Goal: Task Accomplishment & Management: Use online tool/utility

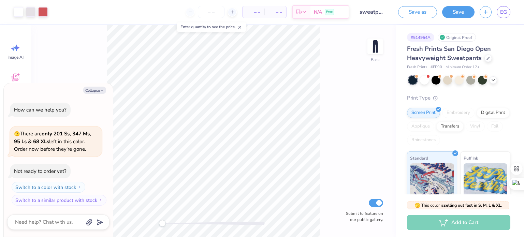
type textarea "x"
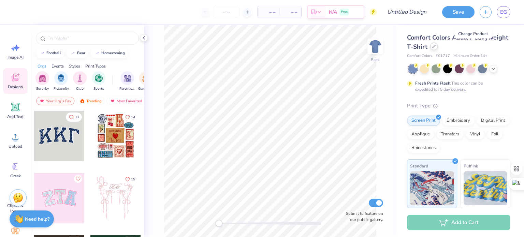
click at [438, 49] on div at bounding box center [435, 47] width 8 height 8
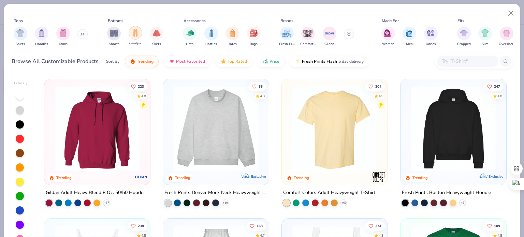
click at [136, 37] on div "filter for Sweatpants" at bounding box center [136, 33] width 14 height 14
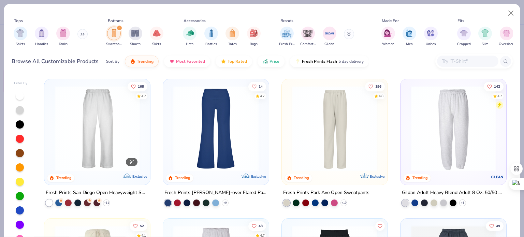
click at [94, 163] on img at bounding box center [97, 128] width 92 height 85
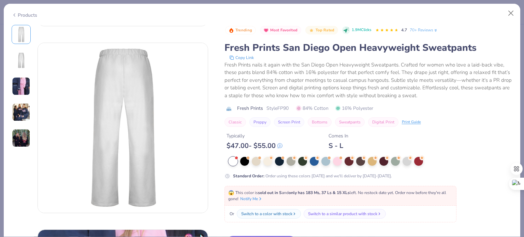
scroll to position [176, 0]
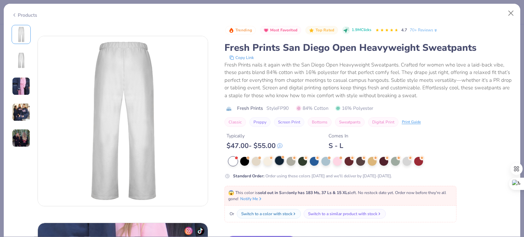
click at [282, 163] on div at bounding box center [279, 160] width 9 height 9
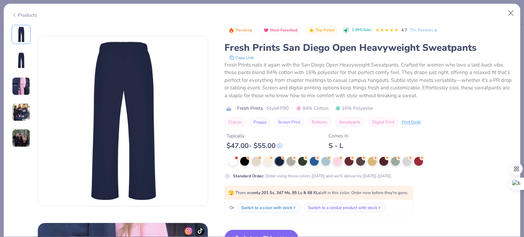
scroll to position [254, 0]
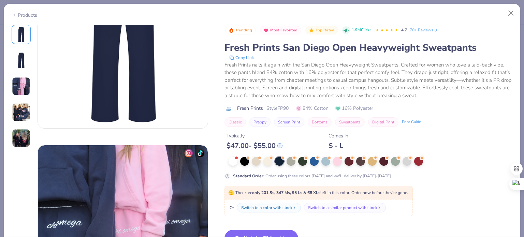
click at [275, 230] on button "Switch to This" at bounding box center [262, 238] width 74 height 17
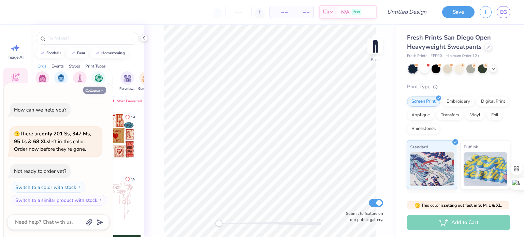
click at [99, 90] on button "Collapse" at bounding box center [94, 90] width 23 height 7
type textarea "x"
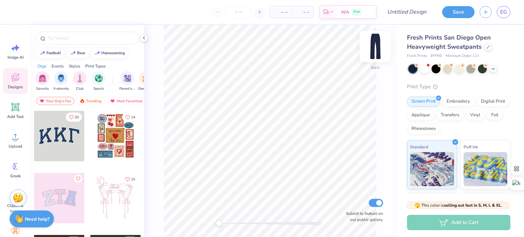
click at [377, 47] on img at bounding box center [375, 46] width 27 height 27
click at [377, 51] on img at bounding box center [375, 46] width 27 height 27
click at [11, 108] on icon at bounding box center [15, 107] width 10 height 10
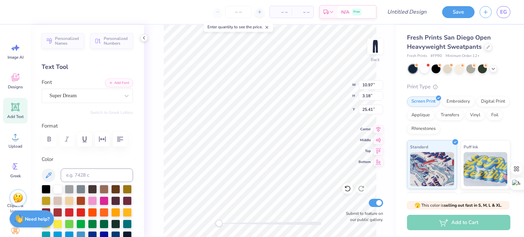
scroll to position [5, 1]
type textarea "zeta tau alpha"
click at [73, 98] on div "Super Dream" at bounding box center [85, 95] width 72 height 11
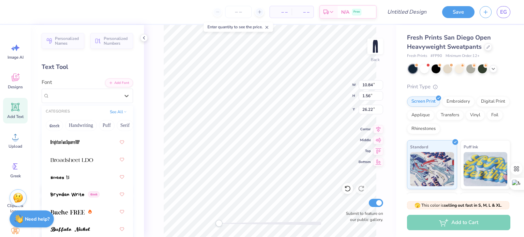
scroll to position [815, 0]
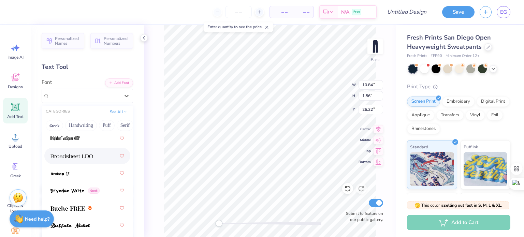
click at [71, 155] on img at bounding box center [72, 156] width 43 height 5
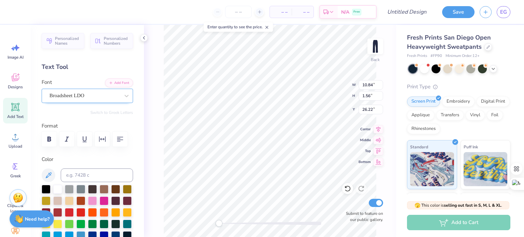
click at [115, 97] on div "Broadsheet LDO" at bounding box center [85, 95] width 72 height 11
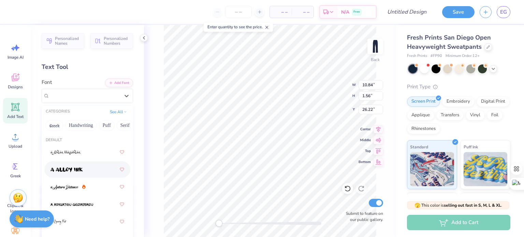
click at [81, 174] on div at bounding box center [88, 170] width 74 height 12
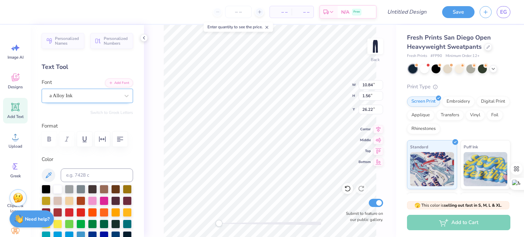
click at [89, 99] on div "a Alloy Ink" at bounding box center [85, 95] width 72 height 11
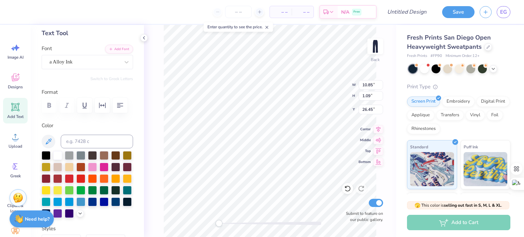
scroll to position [5, 2]
click at [345, 190] on icon at bounding box center [348, 188] width 7 height 7
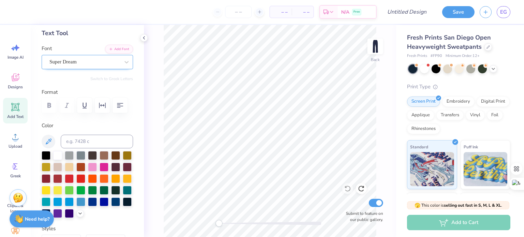
click at [63, 66] on div at bounding box center [85, 61] width 70 height 9
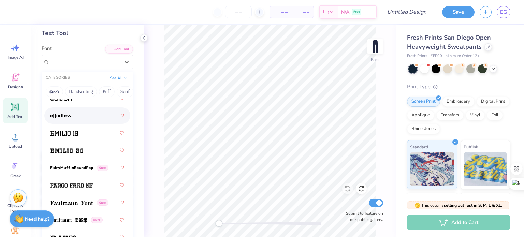
scroll to position [1953, 0]
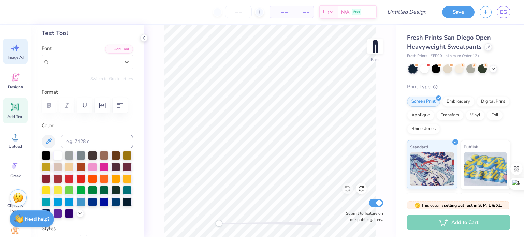
click at [11, 44] on icon at bounding box center [15, 48] width 10 height 10
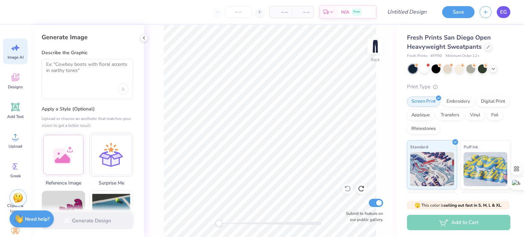
click at [504, 14] on span "EG" at bounding box center [504, 12] width 7 height 8
click at [78, 72] on textarea at bounding box center [87, 69] width 83 height 17
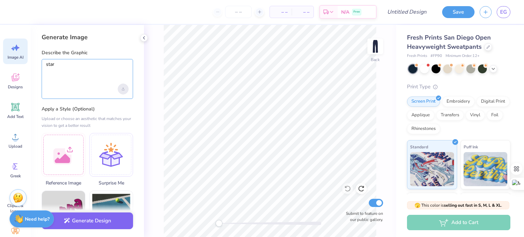
type textarea "star"
click at [123, 89] on icon "Upload image" at bounding box center [123, 89] width 3 height 3
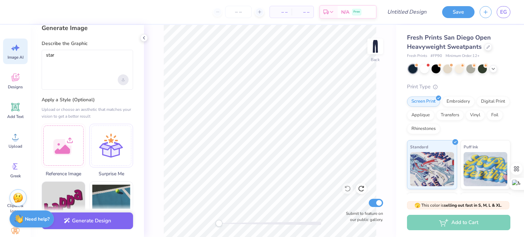
scroll to position [0, 0]
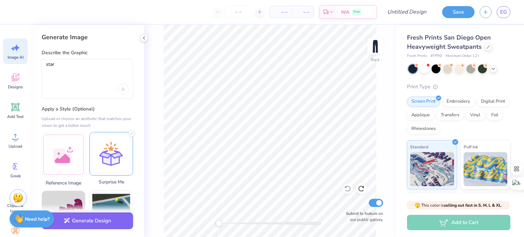
click at [113, 151] on div at bounding box center [111, 154] width 44 height 44
click at [122, 149] on div at bounding box center [111, 154] width 44 height 44
click at [88, 223] on button "Generate Design" at bounding box center [88, 219] width 92 height 17
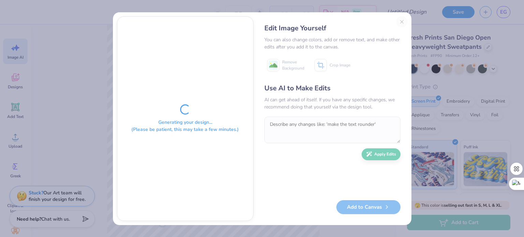
click at [400, 21] on div "Edit Image Yourself You can also change colors, add or remove text, and make ot…" at bounding box center [333, 118] width 150 height 205
click at [401, 21] on div "Edit Image Yourself You can also change colors, add or remove text, and make ot…" at bounding box center [333, 118] width 150 height 205
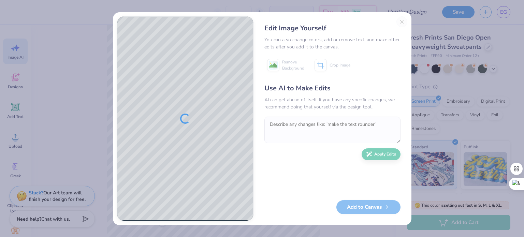
click at [404, 22] on div "Edit Image Yourself You can also change colors, add or remove text, and make ot…" at bounding box center [333, 118] width 150 height 205
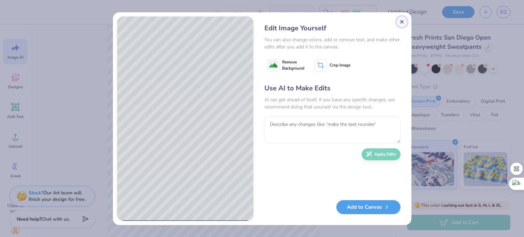
click at [403, 21] on button "Close" at bounding box center [402, 21] width 11 height 11
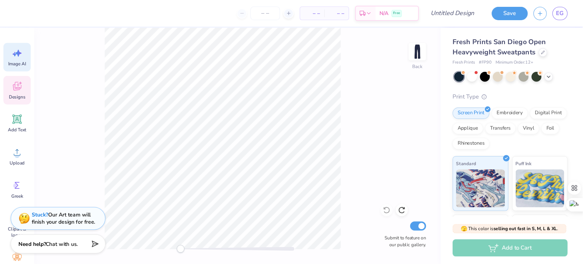
scroll to position [0, 15]
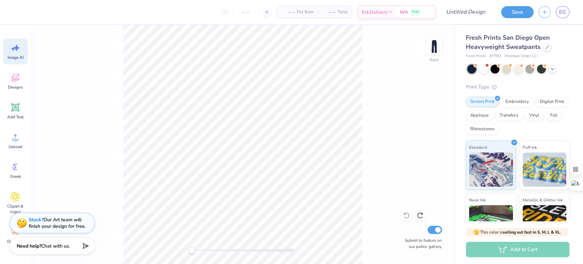
click at [11, 42] on div "Image AI" at bounding box center [15, 52] width 25 height 26
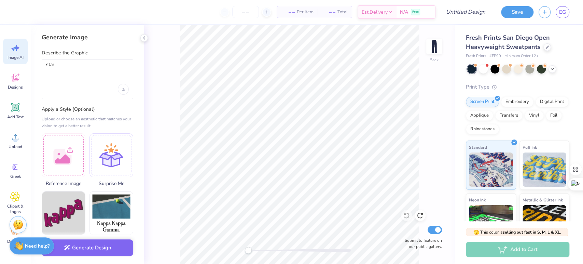
scroll to position [0, 0]
click at [18, 79] on icon at bounding box center [16, 78] width 8 height 8
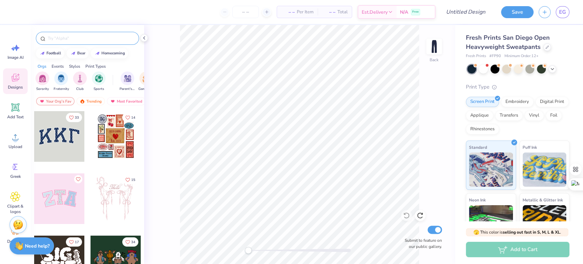
click at [64, 41] on input "text" at bounding box center [90, 38] width 87 height 7
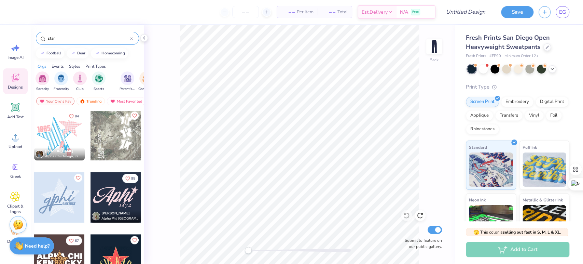
scroll to position [312, 0]
type input "star"
click at [55, 132] on div at bounding box center [59, 134] width 51 height 51
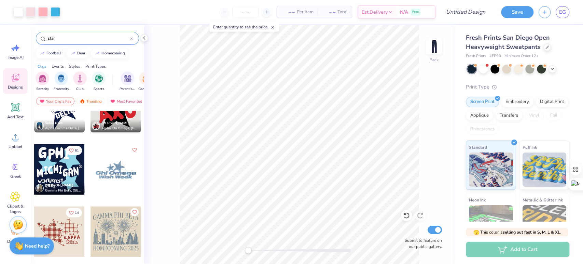
scroll to position [588, 0]
click at [109, 159] on div at bounding box center [115, 169] width 51 height 51
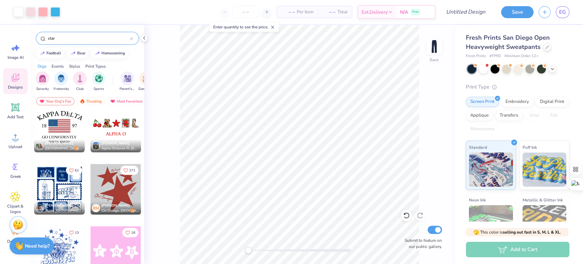
scroll to position [855, 0]
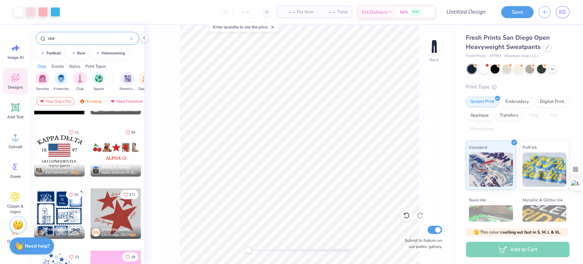
click at [116, 218] on div at bounding box center [115, 213] width 51 height 51
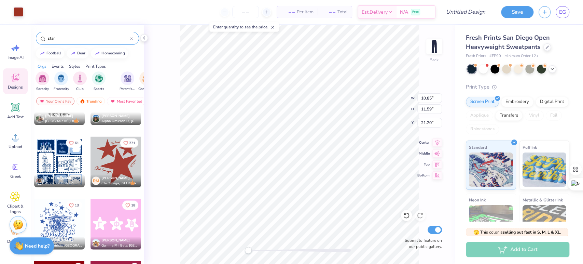
scroll to position [908, 0]
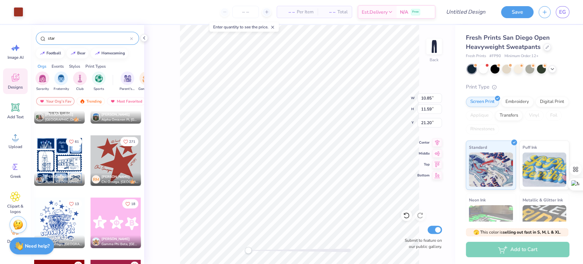
type input "5.45"
type input "5.15"
type input "12.94"
click at [22, 12] on div at bounding box center [19, 11] width 10 height 10
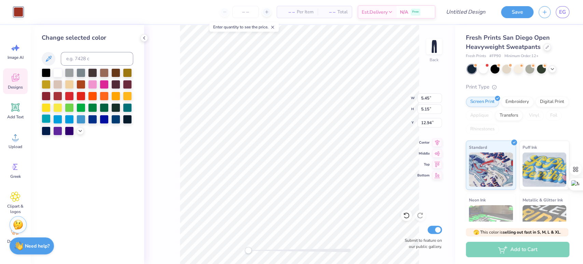
click at [47, 120] on div at bounding box center [46, 118] width 9 height 9
click at [46, 119] on div at bounding box center [46, 118] width 9 height 9
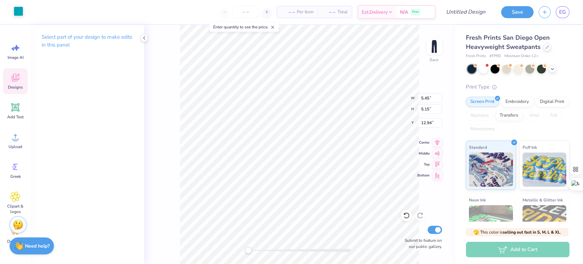
click at [22, 13] on div at bounding box center [19, 11] width 10 height 10
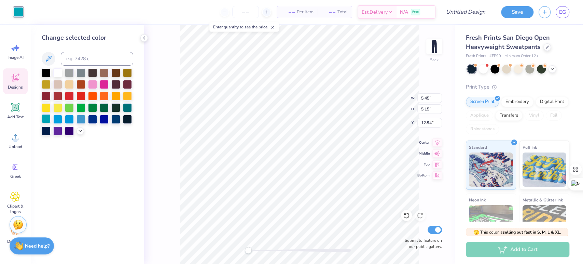
click at [45, 117] on div at bounding box center [46, 118] width 9 height 9
click at [82, 131] on icon at bounding box center [80, 129] width 5 height 5
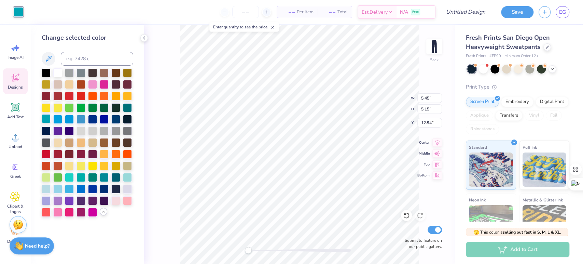
click at [50, 117] on div at bounding box center [46, 118] width 9 height 9
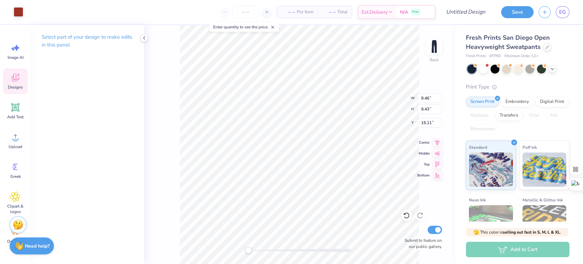
type input "9.46"
type input "9.43"
type input "15.11"
click at [16, 13] on div at bounding box center [19, 11] width 10 height 10
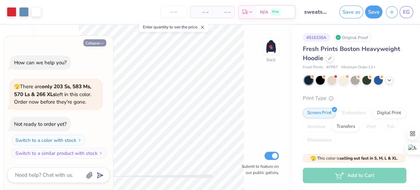
click at [101, 46] on button "Collapse" at bounding box center [94, 42] width 23 height 7
type textarea "x"
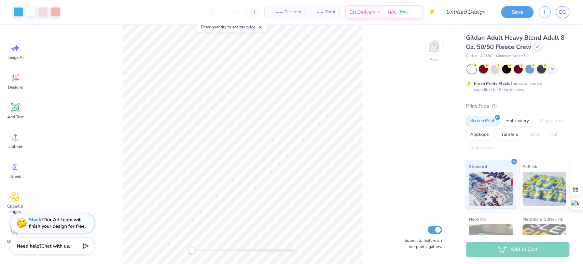
click at [535, 48] on div at bounding box center [538, 47] width 8 height 8
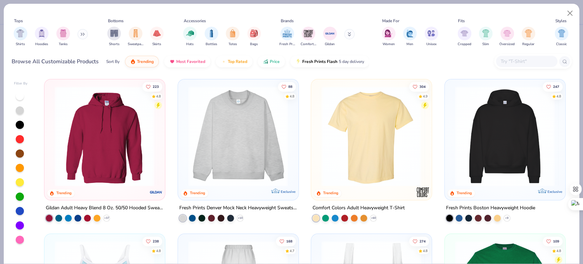
click at [43, 32] on img "filter for Hoodies" at bounding box center [42, 33] width 8 height 8
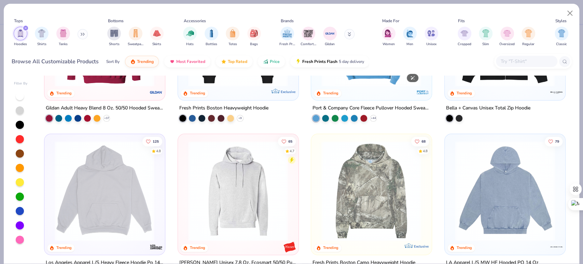
scroll to position [100, 0]
click at [109, 192] on img at bounding box center [104, 190] width 107 height 100
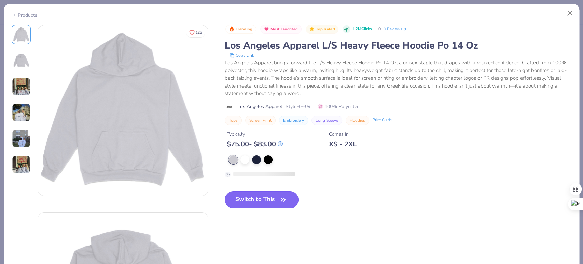
click at [249, 197] on button "Switch to This" at bounding box center [262, 199] width 74 height 17
click at [266, 201] on button "Switch to This" at bounding box center [262, 199] width 74 height 17
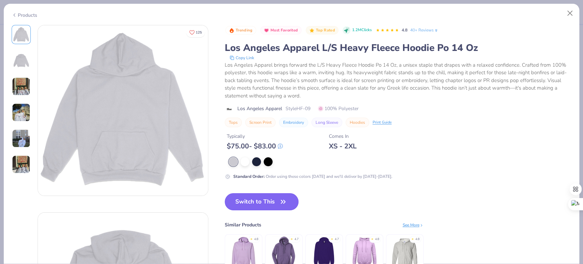
click at [266, 201] on button "Switch to This" at bounding box center [262, 201] width 74 height 17
drag, startPoint x: 256, startPoint y: 202, endPoint x: 250, endPoint y: 202, distance: 6.2
click at [250, 202] on button "Switch to This" at bounding box center [262, 201] width 74 height 17
click at [270, 202] on button "Switch to This" at bounding box center [262, 201] width 74 height 17
click at [280, 201] on icon "button" at bounding box center [283, 202] width 10 height 10
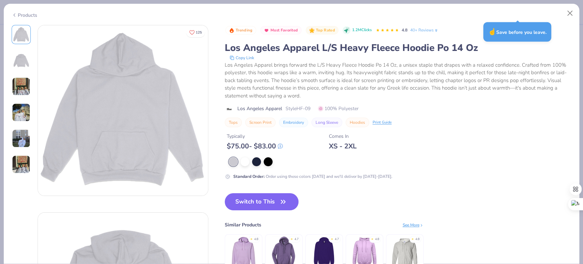
click at [252, 210] on div "Switch to This Similar Products See More ★ 4.8 ★ 4.7 ★ 4.7 ★ 4.8 ★ 4.8" at bounding box center [324, 239] width 199 height 92
click at [242, 205] on button "Switch to This" at bounding box center [262, 201] width 74 height 17
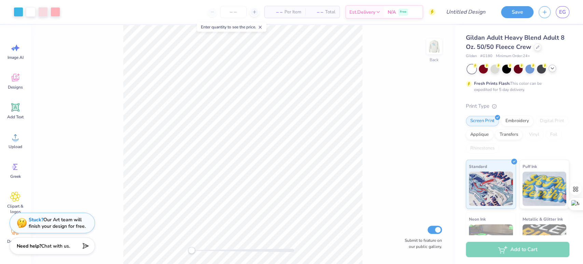
click at [554, 70] on icon at bounding box center [551, 68] width 5 height 5
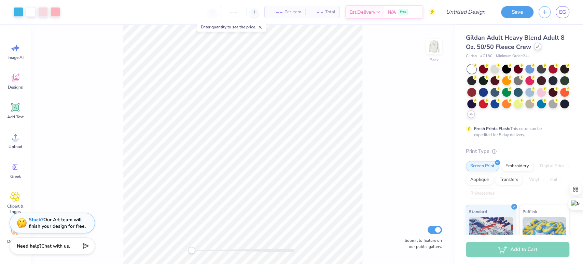
click at [537, 48] on div at bounding box center [538, 47] width 8 height 8
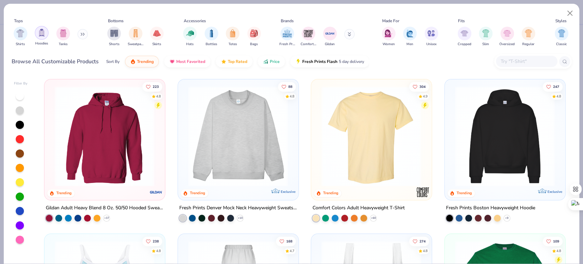
click at [44, 38] on div "filter for Hoodies" at bounding box center [42, 33] width 14 height 14
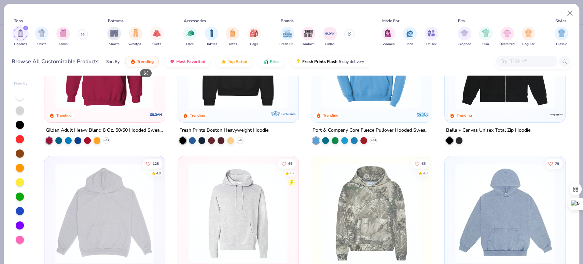
scroll to position [130, 0]
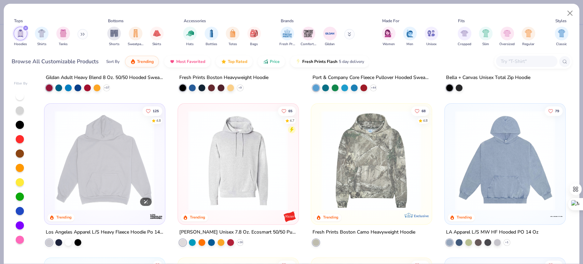
click at [101, 169] on img at bounding box center [104, 160] width 107 height 100
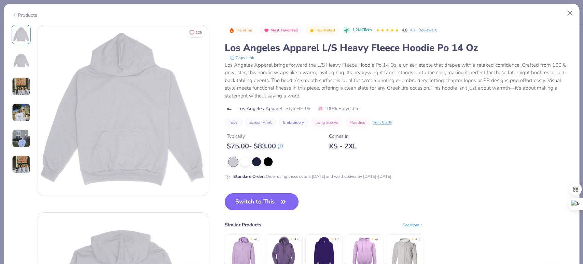
click at [264, 202] on button "Switch to This" at bounding box center [262, 201] width 74 height 17
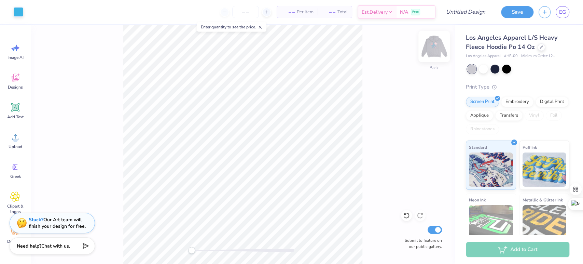
click at [432, 46] on img at bounding box center [433, 46] width 27 height 27
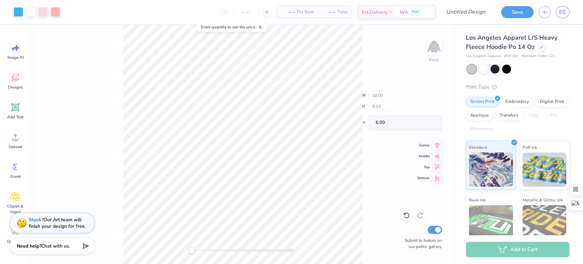
type input "4.03"
type input "2.32"
type input "10.68"
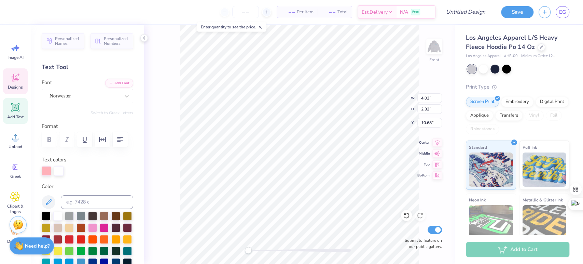
scroll to position [6, 1]
type textarea "1898"
type input "11.37"
type input "11.33"
type input "8.41"
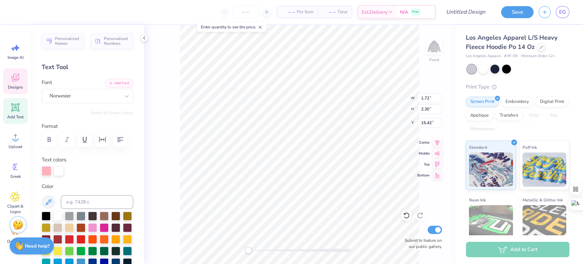
scroll to position [6, 0]
type textarea "Z"
type input "1.70"
type input "16.57"
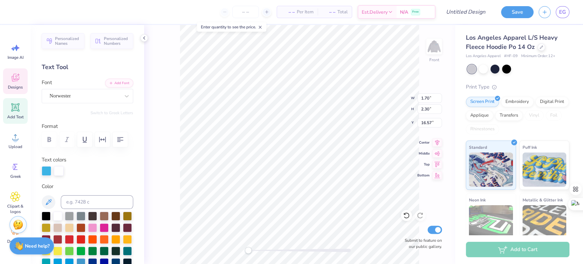
type textarea "T"
type input "1.40"
type input "17.72"
type textarea "A"
type input "11.37"
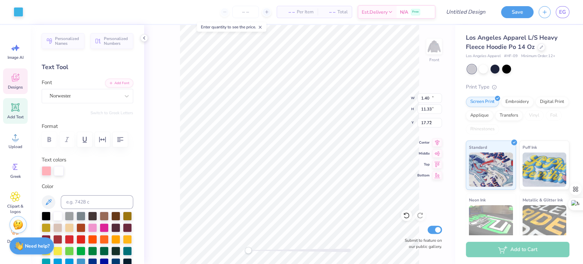
type input "11.33"
type input "8.41"
click at [17, 13] on div at bounding box center [19, 11] width 10 height 10
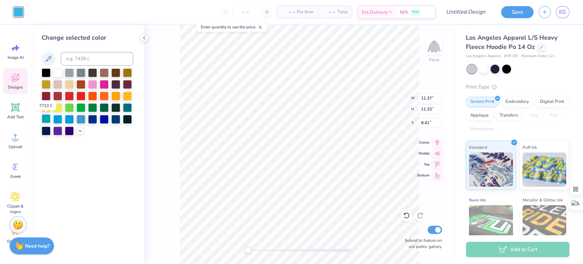
click at [43, 118] on div at bounding box center [46, 118] width 9 height 9
click at [433, 49] on img at bounding box center [433, 46] width 27 height 27
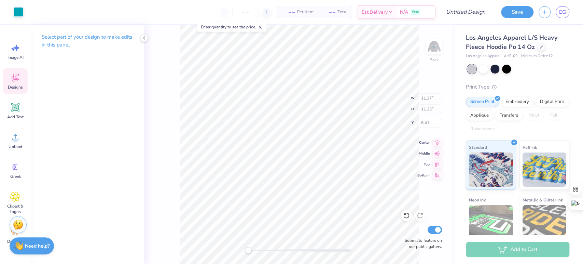
type input "11.17"
type input "11.13"
type input "5.83"
click at [432, 56] on img at bounding box center [433, 46] width 27 height 27
type input "11.37"
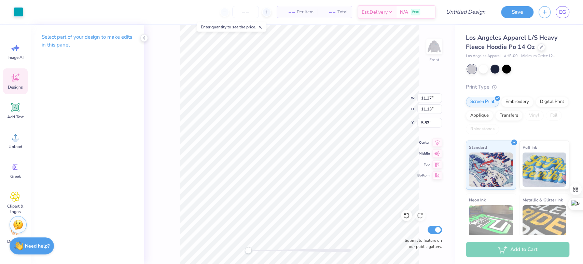
type input "11.33"
type input "8.41"
type input "1.40"
type input "2.60"
type input "16.42"
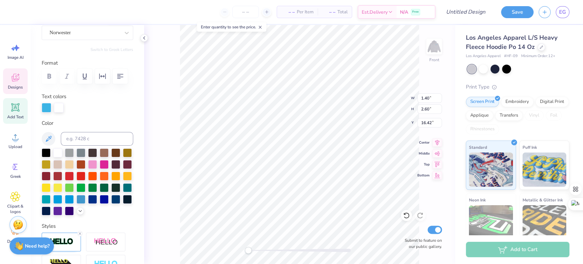
scroll to position [65, 0]
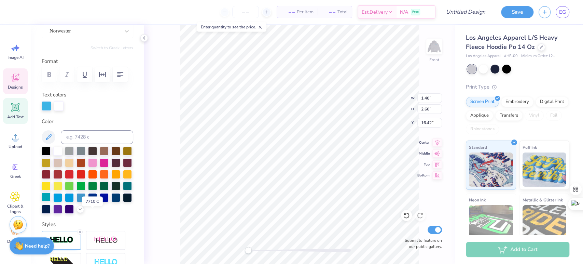
click at [51, 201] on div at bounding box center [46, 196] width 9 height 9
click at [432, 49] on img at bounding box center [433, 46] width 27 height 27
type input "1.37"
type input "2.55"
type input "14.41"
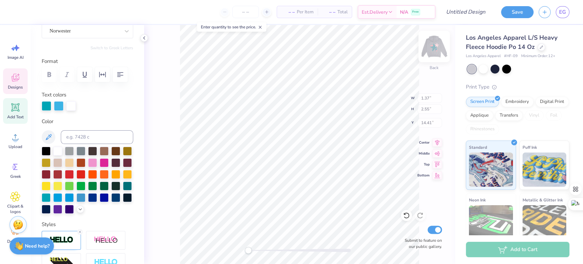
click at [428, 56] on img at bounding box center [433, 46] width 27 height 27
type input "1.40"
type input "2.60"
type input "16.42"
click at [46, 110] on div at bounding box center [47, 105] width 10 height 10
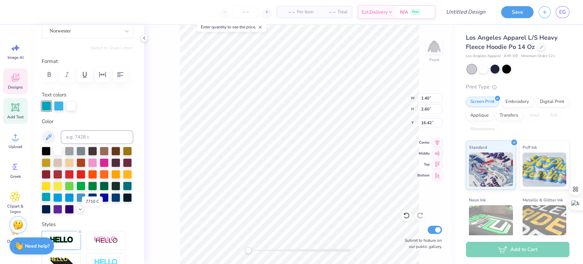
click at [51, 201] on div at bounding box center [46, 196] width 9 height 9
type input "1.72"
type input "17.57"
click at [51, 201] on div at bounding box center [46, 196] width 9 height 9
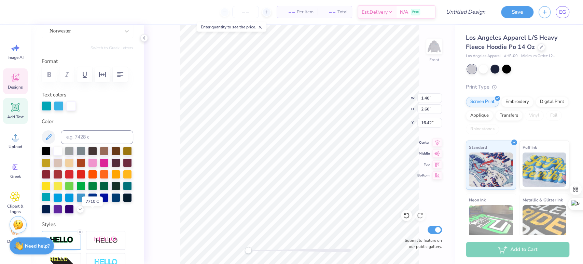
click at [51, 201] on div at bounding box center [46, 196] width 9 height 9
click at [433, 53] on img at bounding box center [433, 46] width 27 height 27
type input "1.37"
type input "2.55"
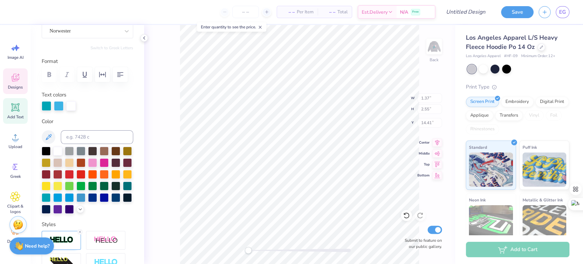
type input "14.41"
click at [436, 54] on div at bounding box center [434, 47] width 16 height 16
type input "1.40"
type input "2.60"
type input "16.42"
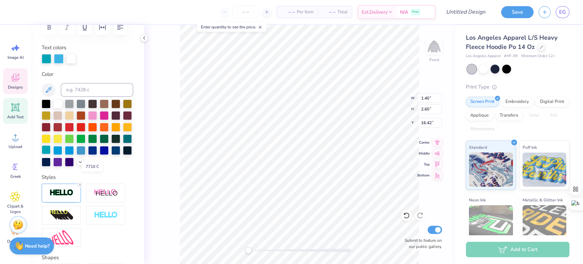
scroll to position [112, 0]
click at [51, 154] on div at bounding box center [46, 149] width 9 height 9
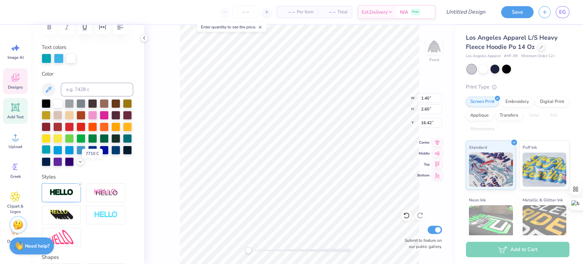
click at [51, 154] on div at bounding box center [46, 149] width 9 height 9
click at [180, 57] on div "Front W 1.40 1.40 " H 2.60 2.60 " Y 16.42 16.42 " Center Middle Top Bottom Subm…" at bounding box center [299, 144] width 311 height 239
click at [434, 50] on img at bounding box center [433, 46] width 27 height 27
click at [492, 70] on div at bounding box center [494, 68] width 9 height 9
click at [45, 62] on div at bounding box center [47, 58] width 10 height 10
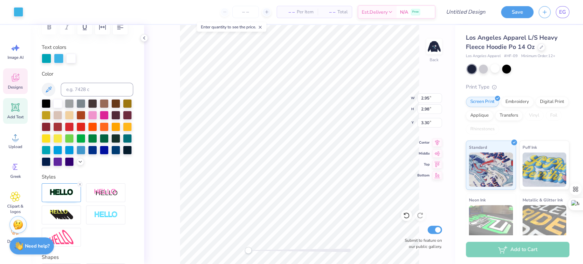
type input "2.95"
type input "2.98"
type input "3.30"
click at [47, 62] on div at bounding box center [47, 58] width 10 height 10
click at [159, 95] on div "Back W 2.95 2.95 " H 2.98 2.98 " Y 3.30 3.30 " Center Middle Top Bottom Submit …" at bounding box center [299, 144] width 311 height 239
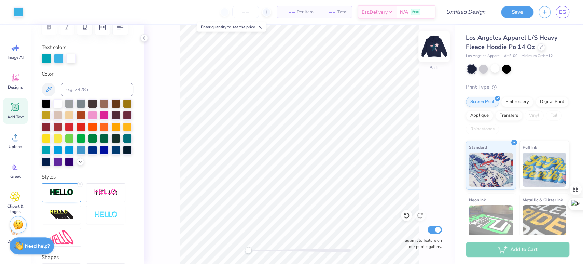
click at [429, 48] on img at bounding box center [433, 46] width 27 height 27
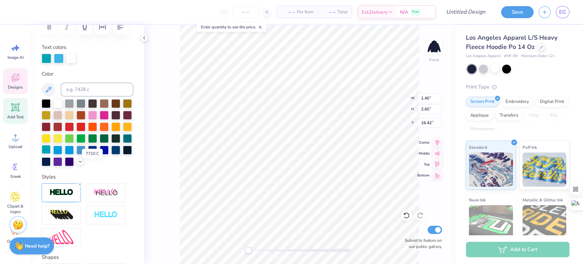
click at [51, 154] on div at bounding box center [46, 149] width 9 height 9
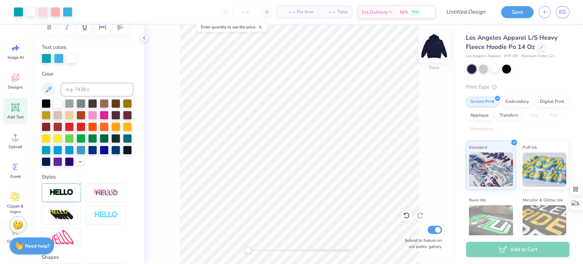
click at [431, 47] on img at bounding box center [433, 46] width 27 height 27
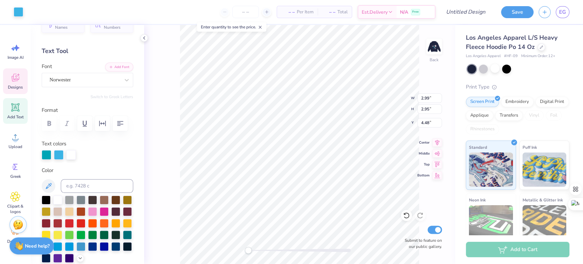
scroll to position [0, 0]
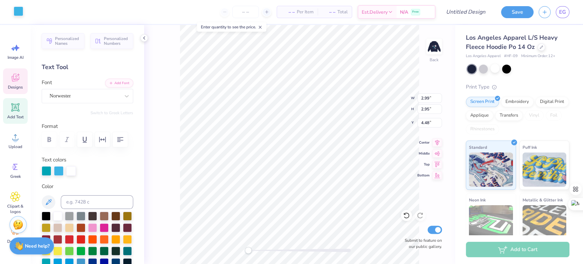
click at [19, 8] on div at bounding box center [19, 11] width 10 height 10
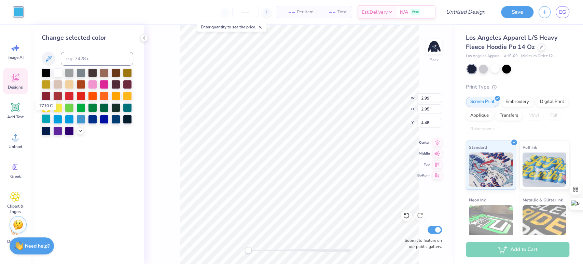
click at [49, 118] on div at bounding box center [46, 118] width 9 height 9
type input "2.95"
type input "2.98"
type input "3.30"
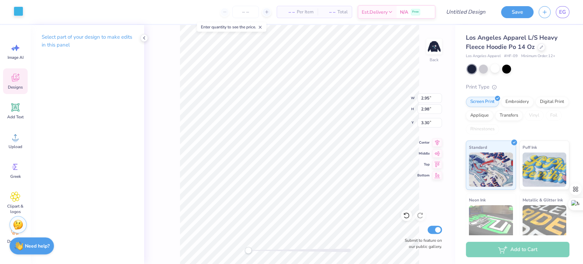
click at [15, 10] on div at bounding box center [19, 11] width 10 height 10
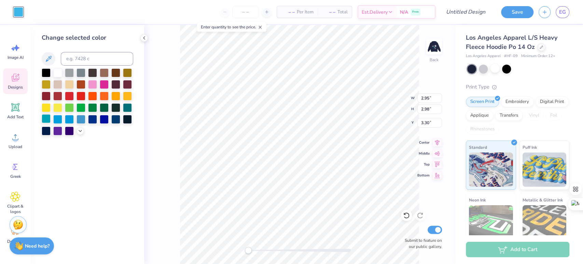
click at [47, 117] on div at bounding box center [46, 118] width 9 height 9
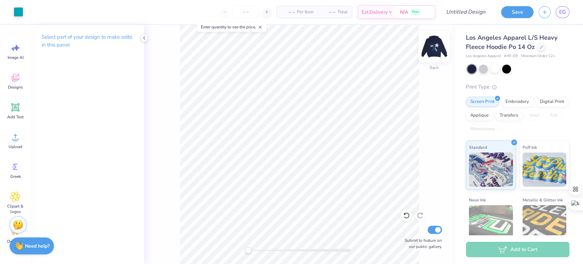
click at [437, 47] on img at bounding box center [433, 46] width 27 height 27
click at [437, 47] on img at bounding box center [434, 47] width 14 height 14
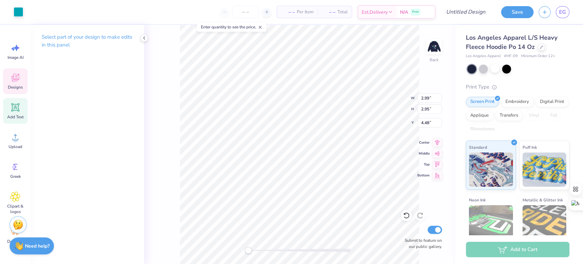
click at [18, 110] on icon at bounding box center [15, 107] width 8 height 8
type input "7.57"
type input "2.19"
type input "7.65"
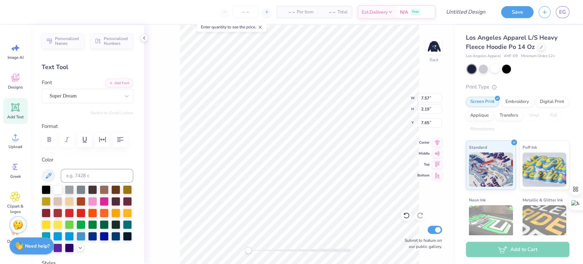
scroll to position [6, 1]
type textarea "ZTA"
click at [109, 98] on div "Super Dream" at bounding box center [85, 95] width 72 height 11
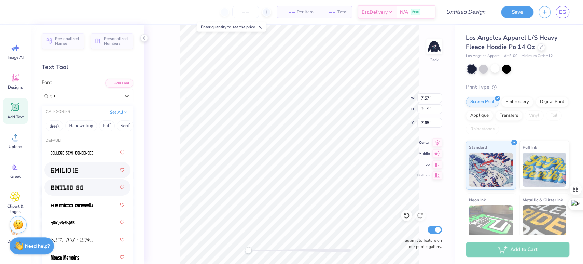
click at [82, 184] on span at bounding box center [67, 187] width 33 height 7
type input "em"
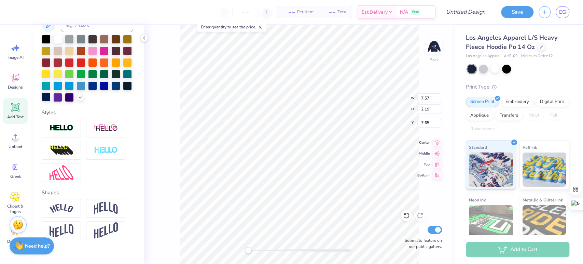
scroll to position [122, 0]
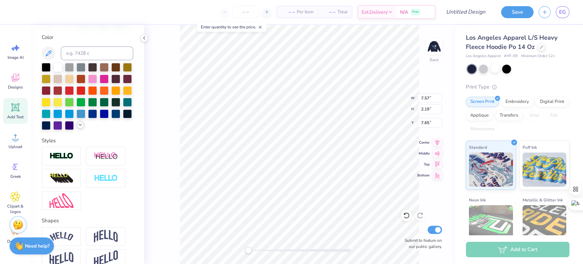
click at [76, 128] on div at bounding box center [80, 125] width 8 height 8
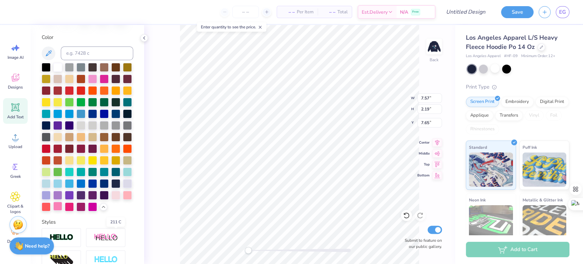
click at [62, 210] on div at bounding box center [57, 205] width 9 height 9
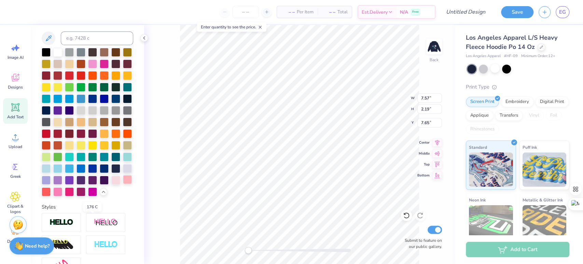
click at [123, 184] on div at bounding box center [127, 179] width 9 height 9
click at [130, 228] on div "Personalized Names Personalized Numbers Text Tool Add Font Font Emilio 20 Switc…" at bounding box center [87, 144] width 113 height 239
click at [62, 195] on div at bounding box center [57, 190] width 9 height 9
click at [434, 45] on img at bounding box center [433, 46] width 27 height 27
click at [429, 55] on div "Back" at bounding box center [434, 51] width 16 height 24
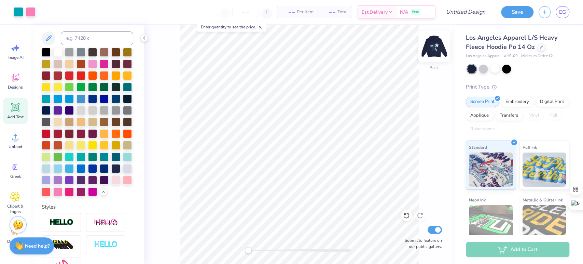
click at [435, 51] on img at bounding box center [433, 46] width 27 height 27
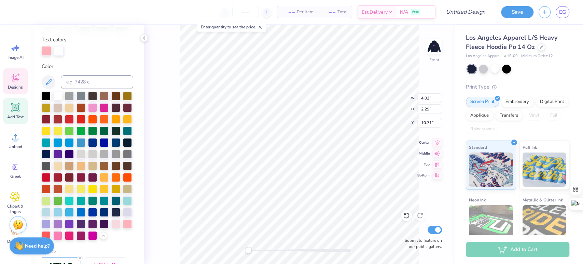
scroll to position [111, 0]
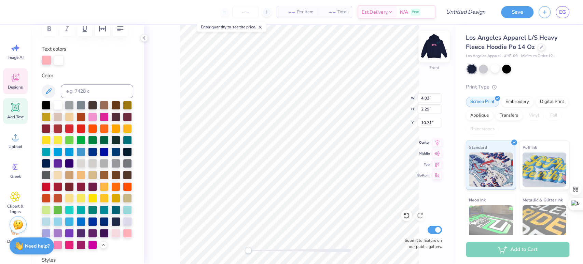
click at [438, 46] on img at bounding box center [433, 46] width 27 height 27
type input "3.96"
type input "2.24"
type input "9.15"
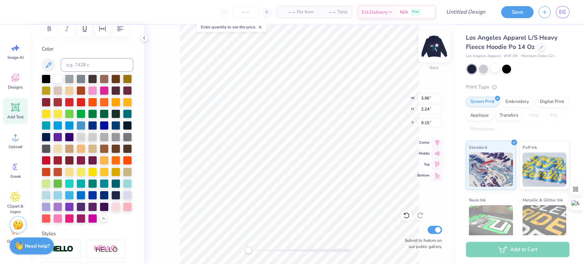
type input "7.29"
type input "2.86"
type input "7.32"
click at [123, 210] on div at bounding box center [127, 205] width 9 height 9
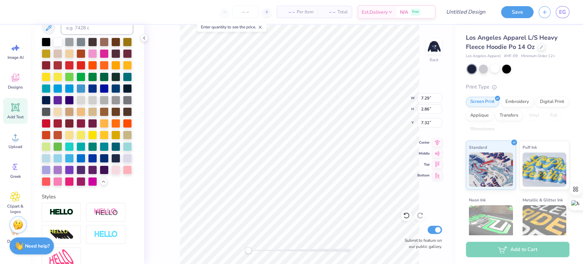
scroll to position [149, 0]
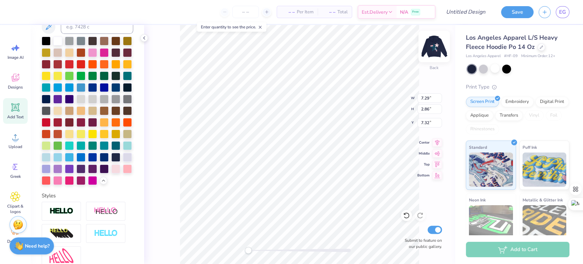
click at [432, 45] on img at bounding box center [433, 46] width 27 height 27
type input "7.43"
type input "2.92"
type input "8.84"
click at [434, 48] on img at bounding box center [434, 47] width 14 height 14
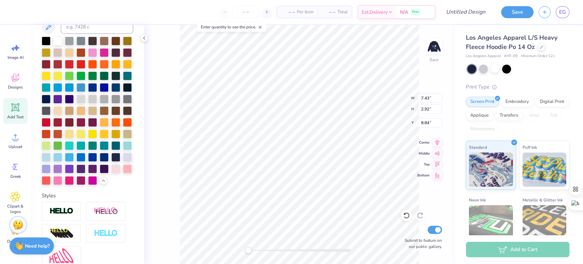
type input "7.29"
type input "2.86"
type input "7.32"
click at [437, 44] on img at bounding box center [433, 46] width 27 height 27
type input "7.43"
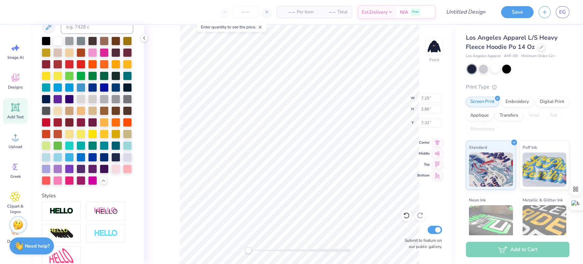
type input "2.92"
type input "8.84"
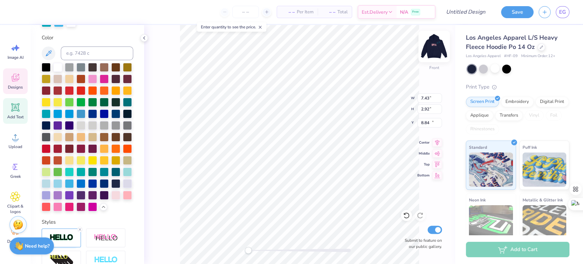
type input "1.40"
type input "2.60"
type input "16.42"
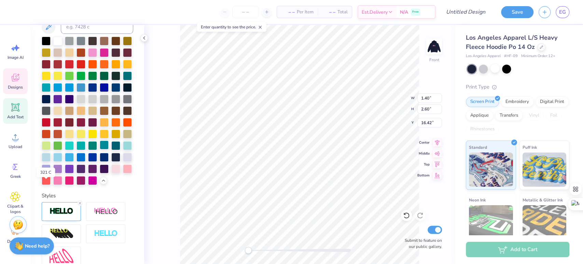
click at [100, 149] on div at bounding box center [104, 144] width 9 height 9
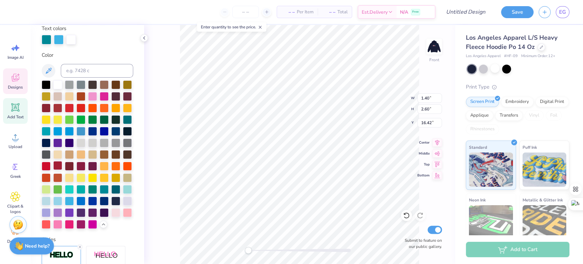
scroll to position [125, 0]
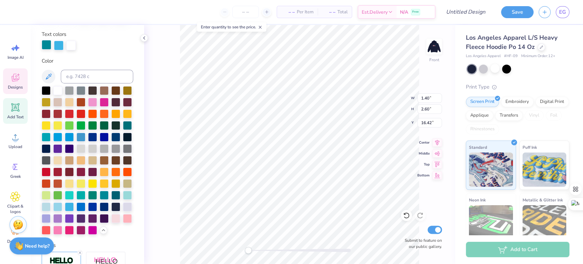
click at [48, 50] on div at bounding box center [47, 45] width 10 height 10
click at [47, 50] on div at bounding box center [47, 46] width 10 height 10
click at [46, 50] on div at bounding box center [47, 45] width 10 height 10
click at [432, 42] on img at bounding box center [433, 46] width 27 height 27
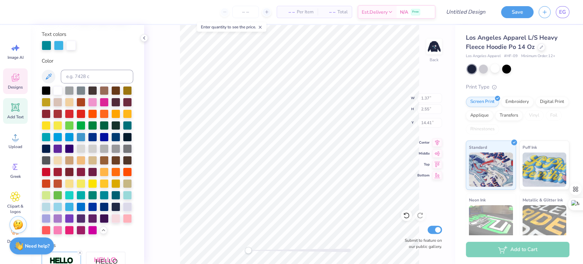
type input "1.37"
type input "2.55"
type input "14.41"
click at [437, 51] on img at bounding box center [434, 47] width 14 height 14
type input "1.40"
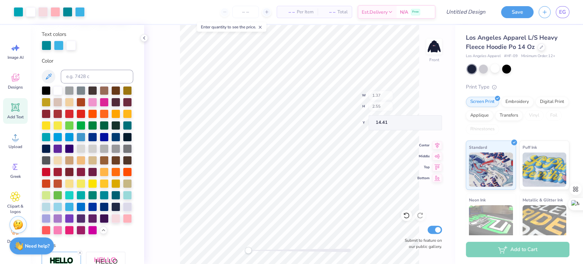
type input "2.60"
type input "16.42"
click at [430, 46] on img at bounding box center [433, 46] width 27 height 27
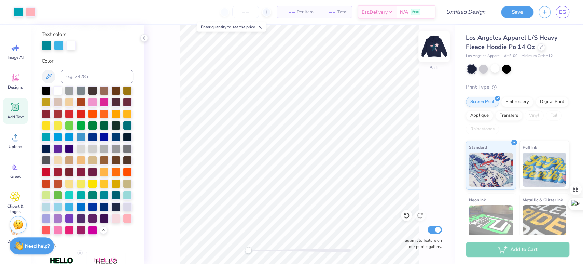
click at [432, 48] on img at bounding box center [433, 46] width 27 height 27
drag, startPoint x: 251, startPoint y: 249, endPoint x: 276, endPoint y: 250, distance: 24.6
click at [276, 250] on div "Accessibility label" at bounding box center [276, 250] width 7 height 7
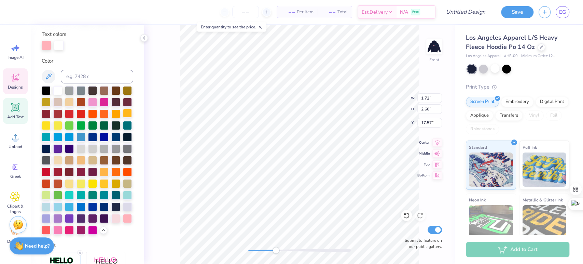
scroll to position [0, 0]
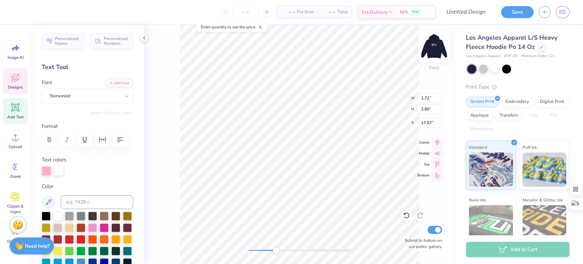
click at [432, 51] on img at bounding box center [433, 46] width 27 height 27
click at [437, 47] on img at bounding box center [434, 47] width 14 height 14
click at [258, 247] on div at bounding box center [299, 250] width 102 height 7
type input "1.69"
type input "2.55"
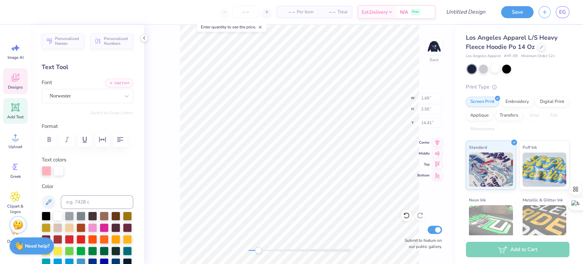
type input "14.41"
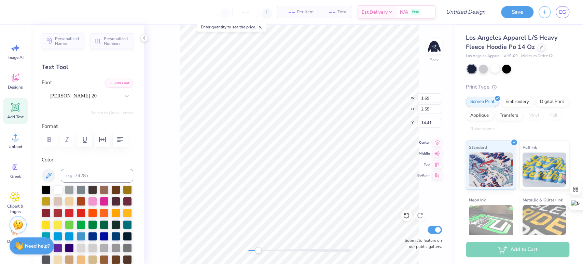
type input "7.29"
type input "2.86"
type input "7.32"
click at [63, 98] on div "Emilio 20" at bounding box center [85, 95] width 72 height 11
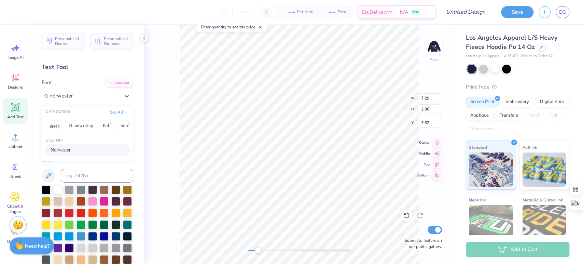
click at [76, 149] on div "Norwester" at bounding box center [88, 149] width 74 height 7
type input "norwester"
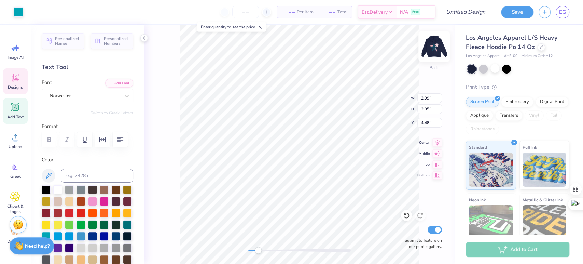
type input "2.99"
type input "2.95"
type input "4.48"
type input "4.36"
type input "2.50"
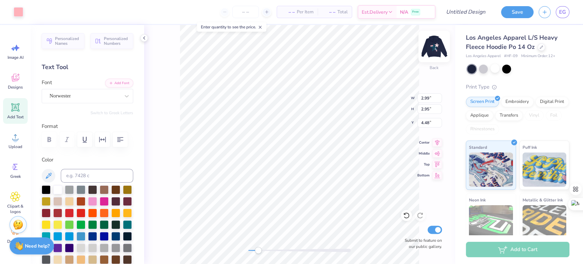
type input "5.03"
type input "2.95"
type input "2.98"
type input "3.30"
type input "3.40"
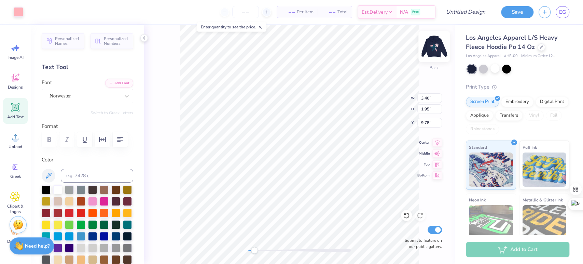
type input "1.95"
type input "9.78"
click at [432, 50] on img at bounding box center [433, 46] width 27 height 27
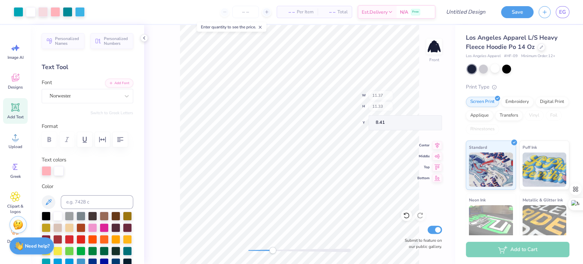
type input "11.37"
type input "11.33"
type input "8.41"
click at [93, 86] on div "Font Norwester" at bounding box center [88, 91] width 92 height 25
click at [93, 92] on div "Norwester" at bounding box center [85, 95] width 72 height 11
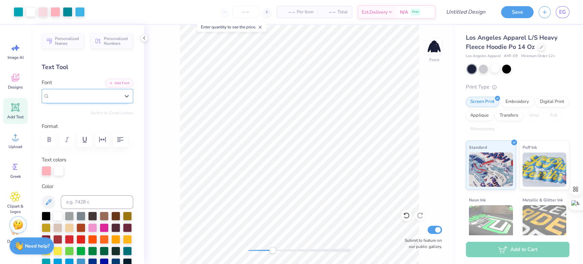
click at [93, 92] on div "Norwester" at bounding box center [85, 96] width 70 height 8
click at [437, 149] on div "Front Submit to feature on our public gallery." at bounding box center [299, 144] width 311 height 239
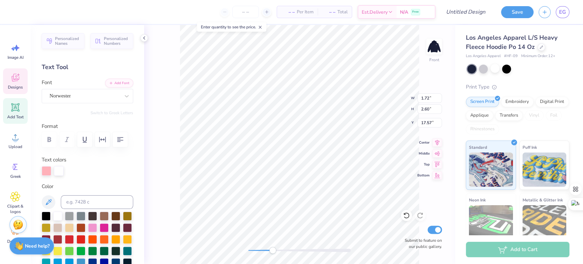
type input "1.72"
type input "17.57"
type input "1.40"
type input "16.42"
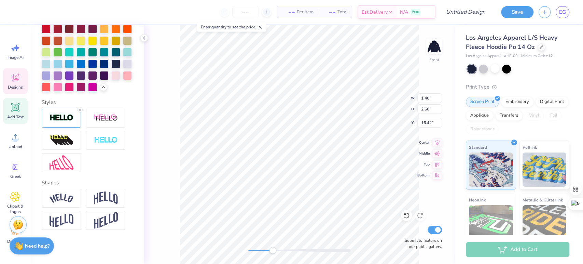
scroll to position [308, 0]
click at [79, 111] on icon at bounding box center [80, 110] width 4 height 4
click at [61, 117] on img at bounding box center [62, 118] width 24 height 8
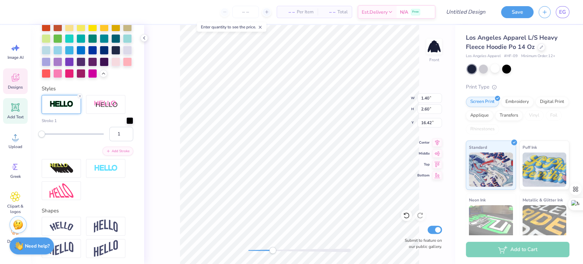
scroll to position [308, 0]
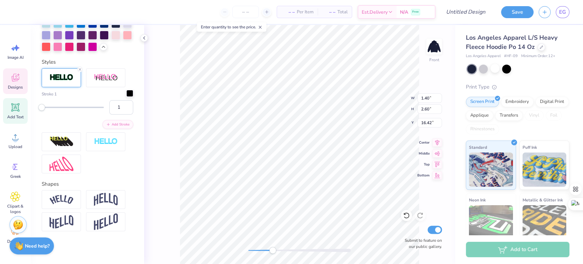
click at [126, 97] on div at bounding box center [129, 93] width 7 height 7
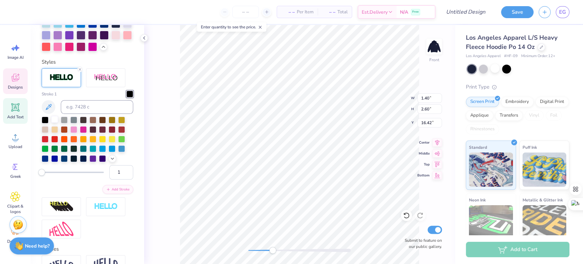
click at [54, 123] on div at bounding box center [54, 119] width 7 height 7
click at [444, 48] on img at bounding box center [433, 46] width 27 height 27
type input "1.22"
type input "2.40"
type input "14.56"
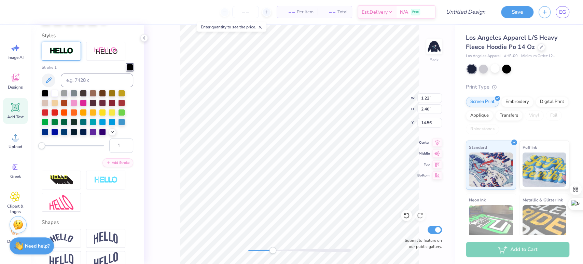
type input "3.40"
type input "1.95"
type input "4.79"
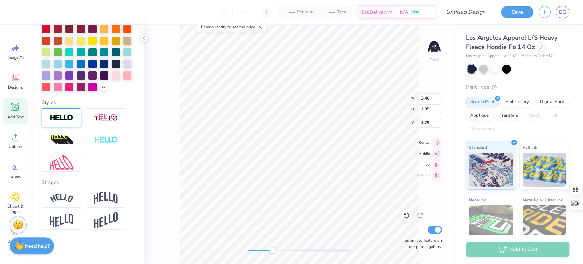
click at [62, 121] on img at bounding box center [62, 118] width 24 height 8
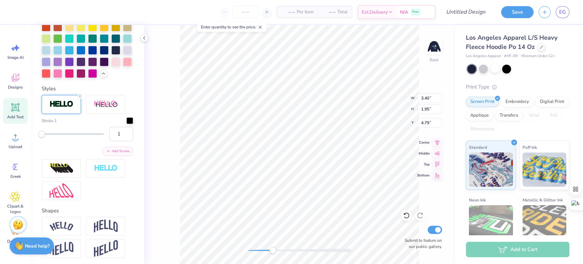
scroll to position [308, 0]
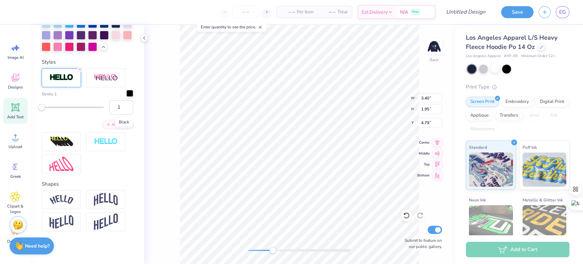
click at [126, 97] on div at bounding box center [129, 93] width 7 height 7
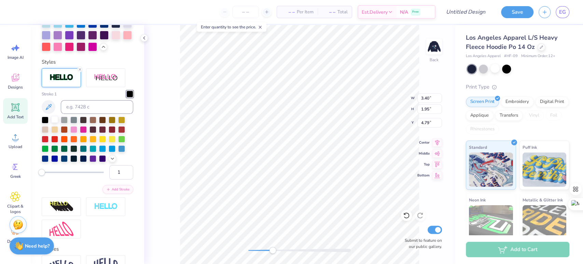
click at [55, 123] on div at bounding box center [54, 119] width 7 height 7
click at [165, 194] on div "Back W 3.40 3.40 " H 1.95 1.95 " Y 4.79 4.79 " Center Middle Top Bottom Submit …" at bounding box center [299, 144] width 311 height 239
drag, startPoint x: 276, startPoint y: 250, endPoint x: 282, endPoint y: 253, distance: 6.9
click at [282, 253] on div "Accessibility label" at bounding box center [282, 250] width 7 height 7
click at [246, 247] on div "Back Submit to feature on our public gallery." at bounding box center [299, 144] width 311 height 239
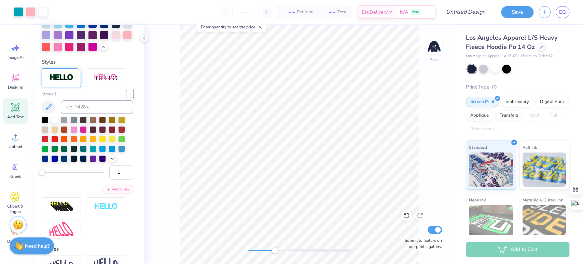
drag, startPoint x: 250, startPoint y: 250, endPoint x: 278, endPoint y: 251, distance: 27.7
click at [278, 251] on div "Accessibility label" at bounding box center [274, 250] width 7 height 7
drag, startPoint x: 276, startPoint y: 248, endPoint x: 253, endPoint y: 250, distance: 23.3
click at [253, 250] on div "Accessibility label" at bounding box center [253, 250] width 7 height 7
click at [404, 214] on icon at bounding box center [404, 213] width 1 height 1
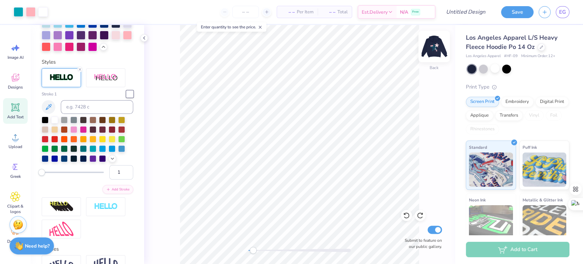
click at [433, 51] on img at bounding box center [433, 46] width 27 height 27
click at [437, 48] on img at bounding box center [433, 46] width 27 height 27
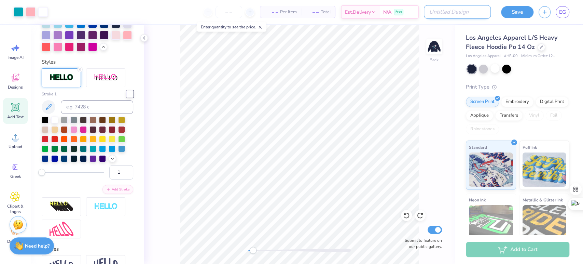
click at [473, 12] on input "Design Title" at bounding box center [457, 12] width 67 height 14
click at [517, 14] on button "Save" at bounding box center [517, 11] width 32 height 12
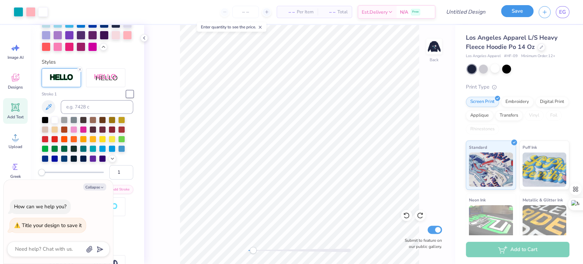
click at [515, 10] on button "Save" at bounding box center [517, 11] width 32 height 12
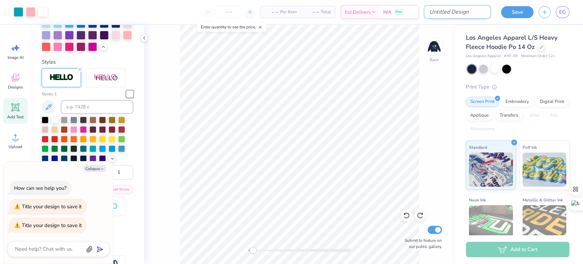
type textarea "x"
click at [471, 13] on input "Design Title" at bounding box center [457, 12] width 67 height 14
type input "s"
type textarea "x"
type input "st"
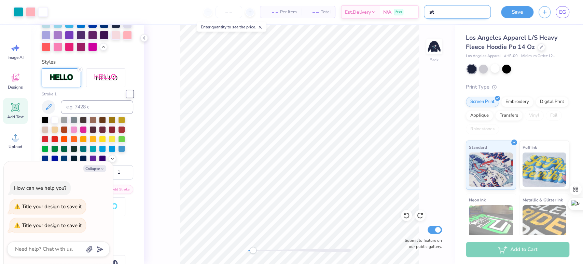
type textarea "x"
type input "sta"
type textarea "x"
type input "star"
type textarea "x"
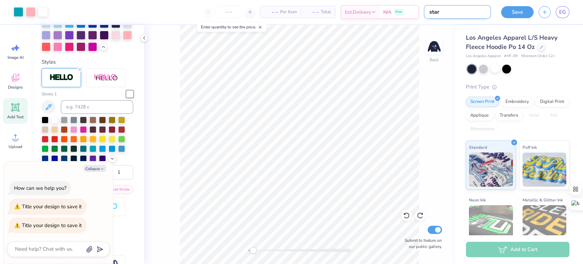
type input "star"
type textarea "x"
type input "star s"
type textarea "x"
type input "star sq"
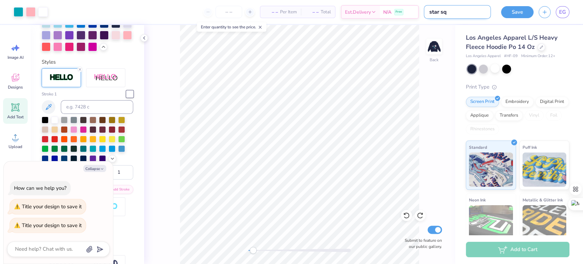
type textarea "x"
type input "star sqw"
type textarea "x"
type input "star sq"
type textarea "x"
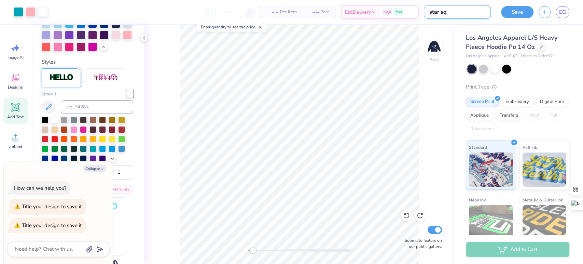
type input "star s"
type textarea "x"
type input "star sw"
type textarea "x"
type input "star swe"
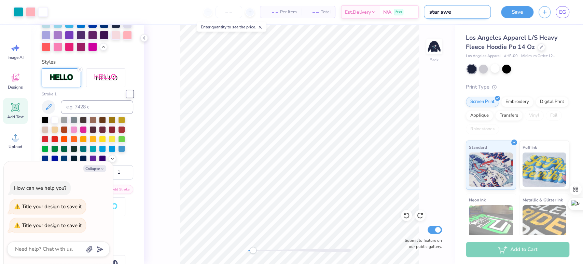
type textarea "x"
type input "star swea"
type textarea "x"
type input "star sweat"
type textarea "x"
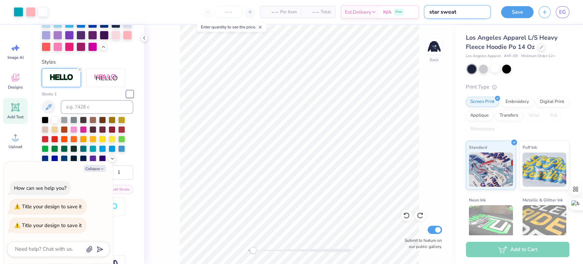
type input "star sweats"
type textarea "x"
type input "star sweatsh"
type textarea "x"
type input "star sweatshi"
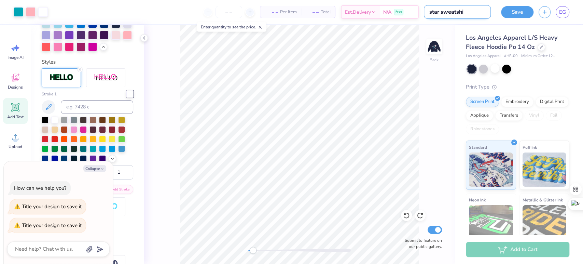
type textarea "x"
type input "star sweatshir"
type textarea "x"
type input "star sweatshirt"
type textarea "x"
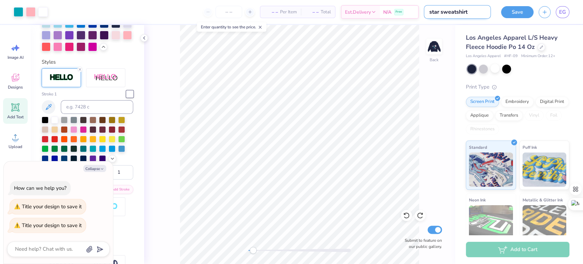
type input "star sweatshirt"
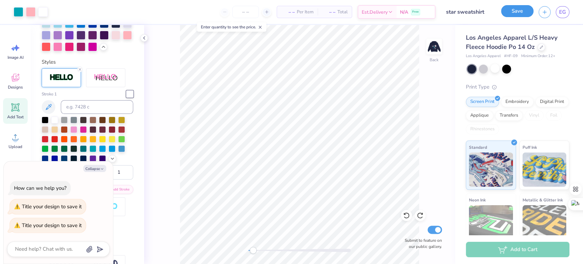
click at [520, 15] on button "Save" at bounding box center [517, 11] width 32 height 12
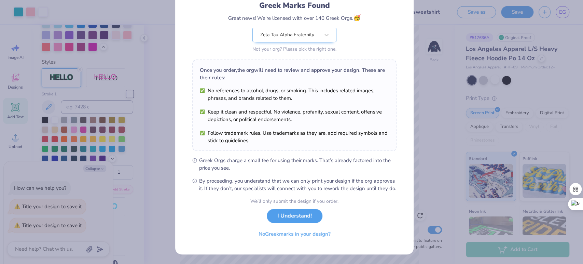
scroll to position [55, 0]
click at [293, 219] on button "I Understand!" at bounding box center [295, 216] width 56 height 14
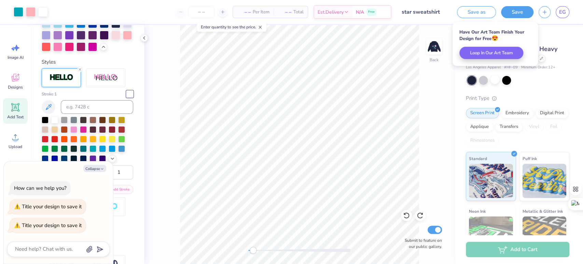
scroll to position [0, 0]
click at [519, 14] on button "Save" at bounding box center [517, 11] width 32 height 12
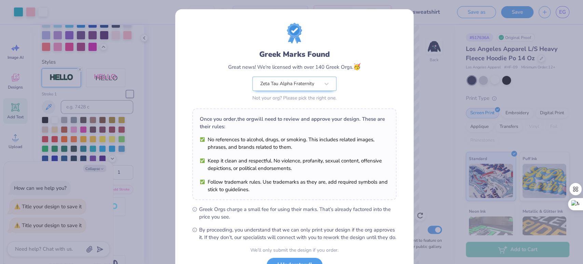
scroll to position [55, 0]
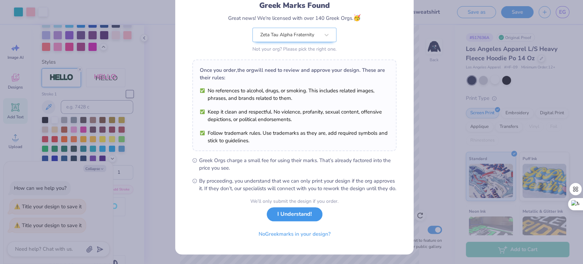
click at [298, 216] on button "I Understand!" at bounding box center [295, 214] width 56 height 14
type textarea "x"
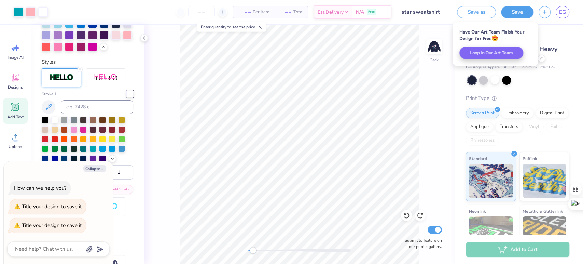
scroll to position [0, 0]
click at [541, 12] on button "button" at bounding box center [544, 11] width 12 height 12
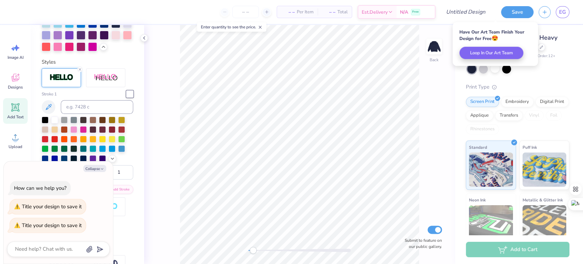
type textarea "x"
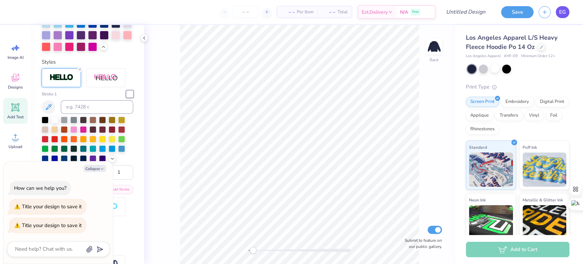
click at [561, 15] on span "EG" at bounding box center [562, 12] width 7 height 8
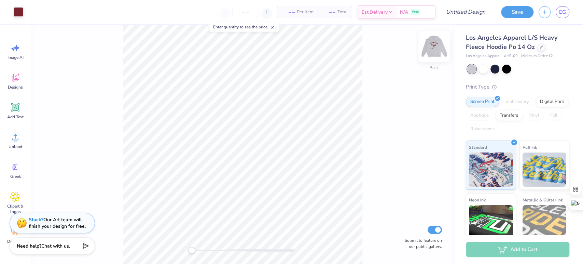
click at [437, 46] on img at bounding box center [433, 46] width 27 height 27
click at [190, 253] on div "Front Submit to feature on our public gallery." at bounding box center [243, 144] width 424 height 239
click at [496, 65] on div at bounding box center [494, 68] width 9 height 9
click at [481, 69] on div at bounding box center [483, 68] width 9 height 9
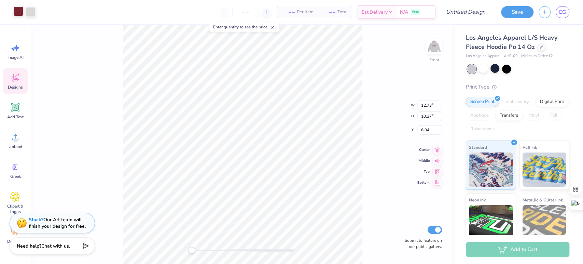
click at [20, 14] on div at bounding box center [19, 11] width 10 height 10
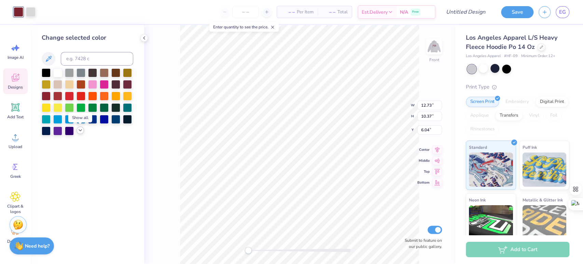
click at [79, 130] on icon at bounding box center [80, 129] width 5 height 5
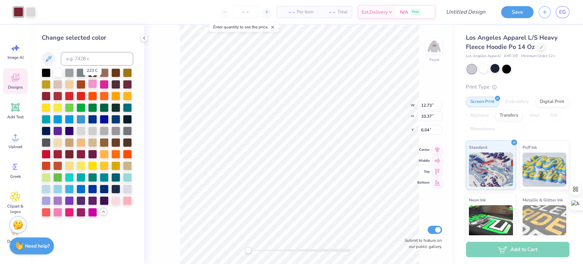
click at [92, 84] on div at bounding box center [92, 83] width 9 height 9
click at [58, 212] on div at bounding box center [57, 211] width 9 height 9
click at [49, 115] on div at bounding box center [46, 118] width 9 height 9
click at [57, 98] on div at bounding box center [57, 95] width 9 height 9
click at [47, 98] on div at bounding box center [46, 95] width 9 height 9
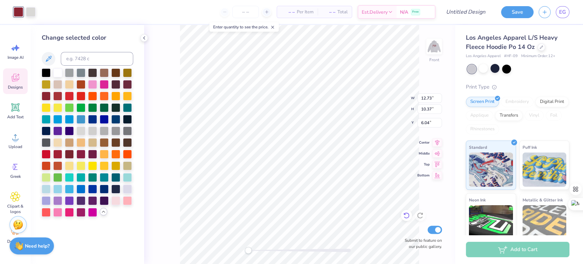
click at [407, 215] on icon at bounding box center [406, 215] width 7 height 7
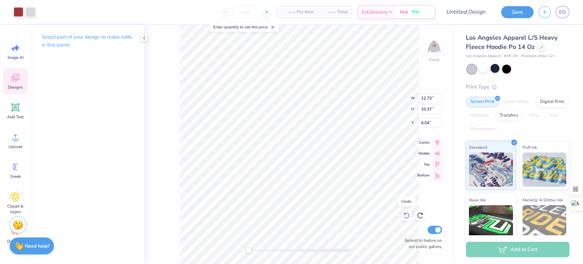
click at [407, 215] on icon at bounding box center [406, 215] width 7 height 7
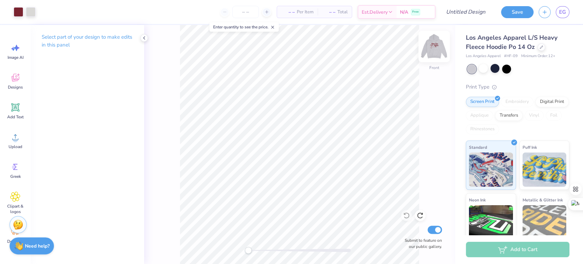
click at [429, 48] on img at bounding box center [433, 46] width 27 height 27
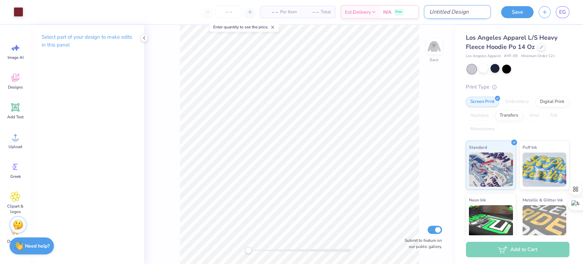
click at [468, 13] on input "Design Title" at bounding box center [457, 12] width 67 height 14
type input "bow sweatshirt"
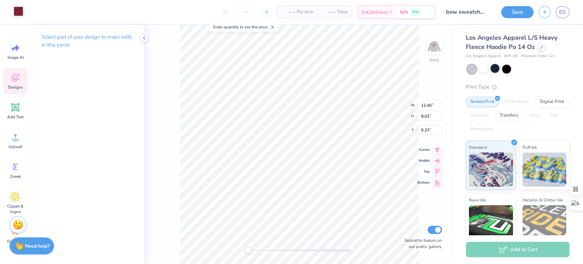
click at [20, 13] on div at bounding box center [19, 11] width 10 height 10
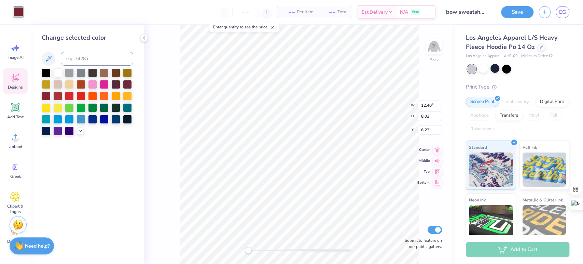
click at [424, 77] on div "Back W 12.40 12.40 " H 8.03 8.03 " Y 6.23 6.23 " Center Middle Top Bottom Submi…" at bounding box center [299, 144] width 311 height 239
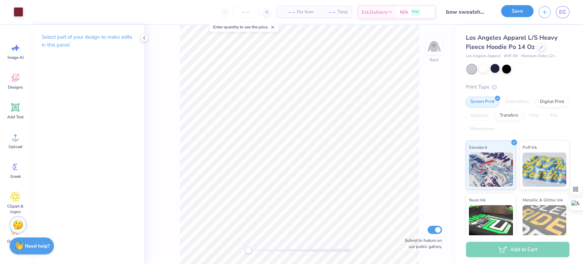
click at [510, 11] on button "Save" at bounding box center [517, 11] width 32 height 12
click at [434, 43] on img at bounding box center [433, 46] width 27 height 27
drag, startPoint x: 250, startPoint y: 251, endPoint x: 287, endPoint y: 249, distance: 37.6
click at [287, 249] on div "Accessibility label" at bounding box center [287, 250] width 7 height 7
click at [241, 255] on div "Front Submit to feature on our public gallery." at bounding box center [299, 144] width 311 height 239
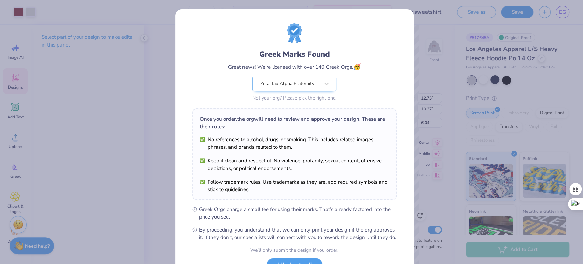
scroll to position [55, 0]
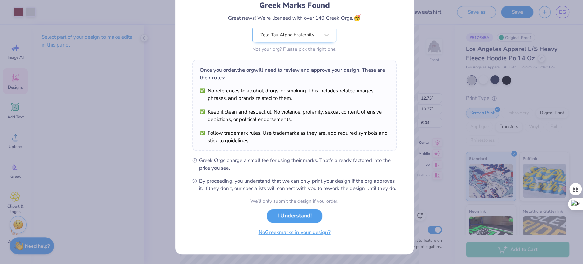
click at [289, 233] on button "No Greek marks in your design?" at bounding box center [295, 232] width 84 height 14
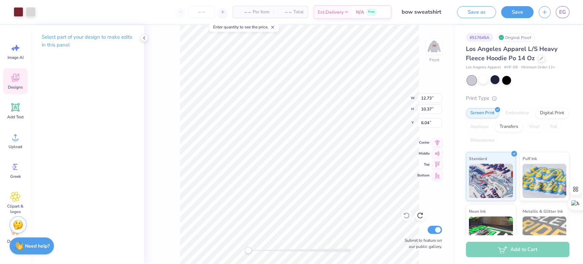
scroll to position [0, 0]
click at [513, 10] on button "Save" at bounding box center [517, 11] width 32 height 12
click at [537, 58] on div at bounding box center [541, 58] width 8 height 8
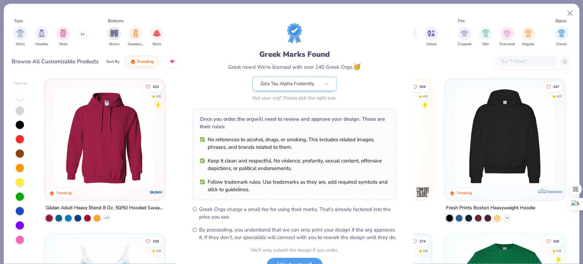
click at [570, 12] on div "Greek Marks Found Great news! We're licensed with over 140 Greek Orgs. 🥳 Zeta T…" at bounding box center [291, 132] width 583 height 264
click at [567, 13] on div "Greek Marks Found Great news! We're licensed with over 140 Greek Orgs. 🥳 Zeta T…" at bounding box center [291, 132] width 583 height 264
click at [571, 13] on div "Greek Marks Found Great news! We're licensed with over 140 Greek Orgs. 🥳 Zeta T…" at bounding box center [291, 132] width 583 height 264
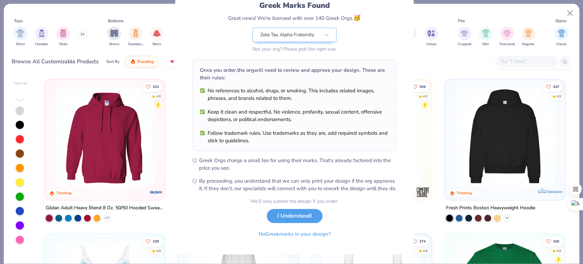
click at [287, 218] on button "I Understand!" at bounding box center [295, 216] width 56 height 14
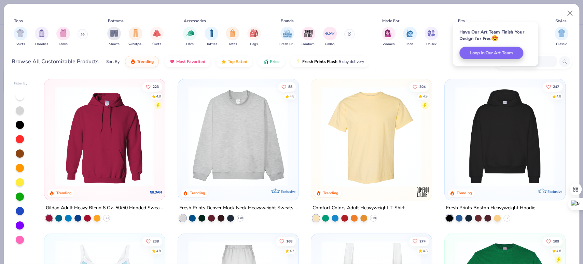
scroll to position [0, 0]
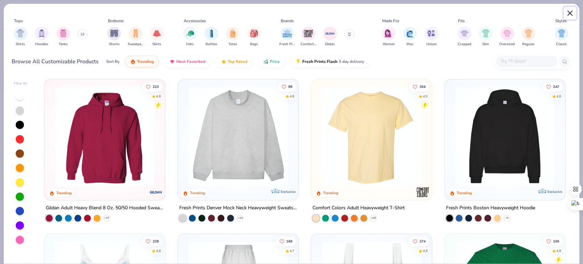
click at [570, 13] on button "Close" at bounding box center [569, 13] width 13 height 13
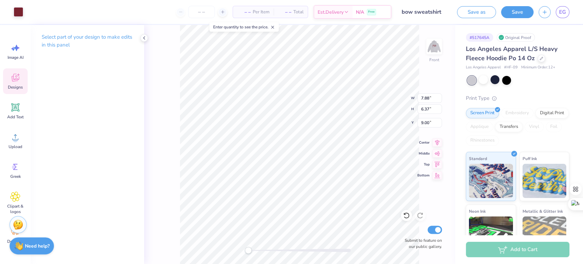
type input "7.88"
type input "6.37"
type input "9.00"
click at [540, 58] on icon at bounding box center [541, 57] width 3 height 3
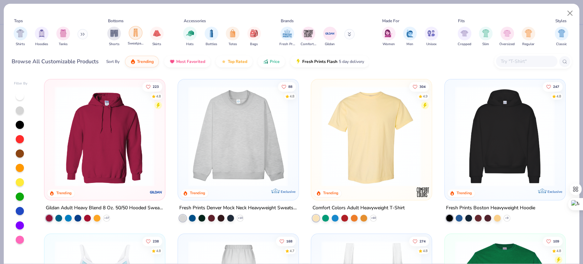
click at [137, 32] on img "filter for Sweatpants" at bounding box center [136, 33] width 8 height 8
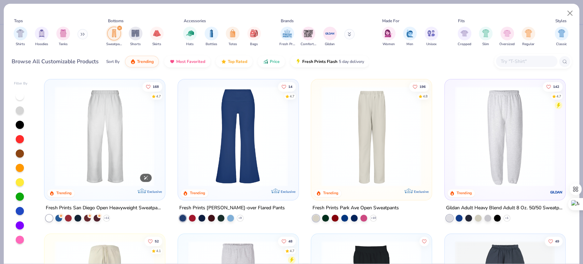
click at [99, 129] on img at bounding box center [104, 136] width 107 height 100
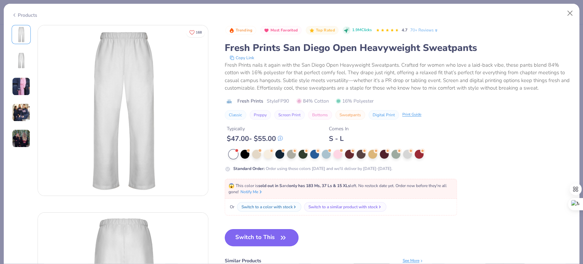
click at [248, 235] on button "Switch to This" at bounding box center [262, 237] width 74 height 17
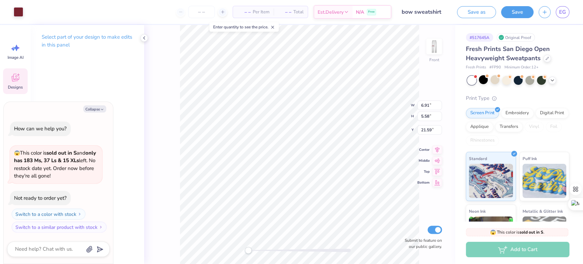
type textarea "x"
type input "11.16"
type input "2.76"
type input "19.00"
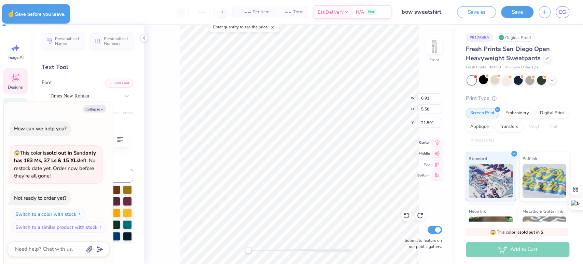
type textarea "x"
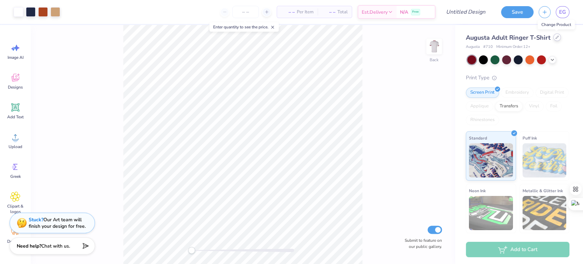
click at [555, 39] on div at bounding box center [557, 37] width 8 height 8
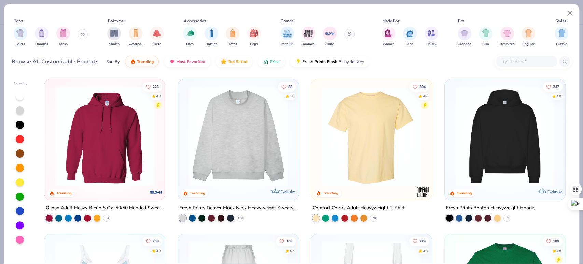
click at [42, 34] on img "filter for Hoodies" at bounding box center [42, 33] width 8 height 8
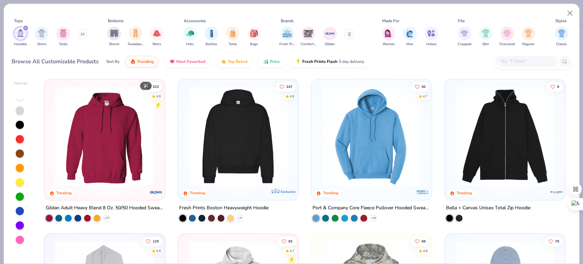
scroll to position [90, 0]
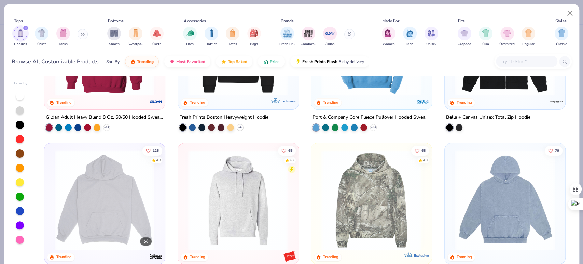
click at [103, 188] on img at bounding box center [104, 200] width 107 height 100
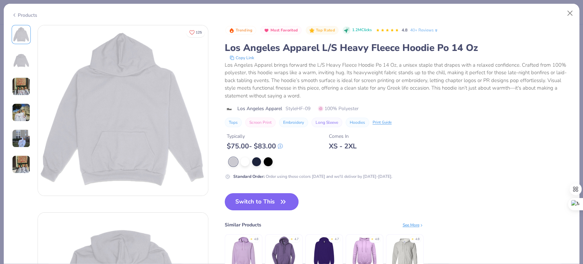
click at [249, 201] on button "Switch to This" at bounding box center [262, 201] width 74 height 17
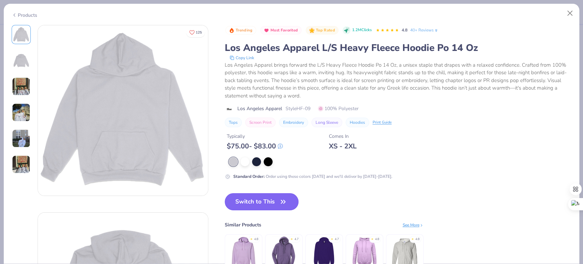
click at [265, 204] on button "Switch to This" at bounding box center [262, 201] width 74 height 17
click at [268, 196] on button "Switch to This" at bounding box center [262, 201] width 74 height 17
drag, startPoint x: 268, startPoint y: 196, endPoint x: 258, endPoint y: 200, distance: 10.4
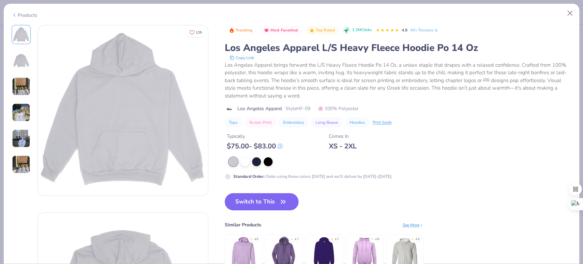
click at [258, 200] on button "Switch to This" at bounding box center [262, 201] width 74 height 17
click at [265, 207] on button "Switch to This" at bounding box center [262, 201] width 74 height 17
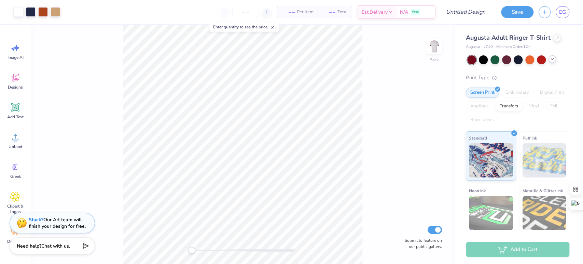
click at [553, 60] on icon at bounding box center [551, 58] width 5 height 5
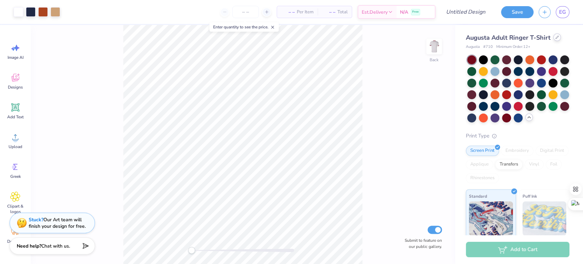
click at [556, 37] on icon at bounding box center [556, 37] width 3 height 3
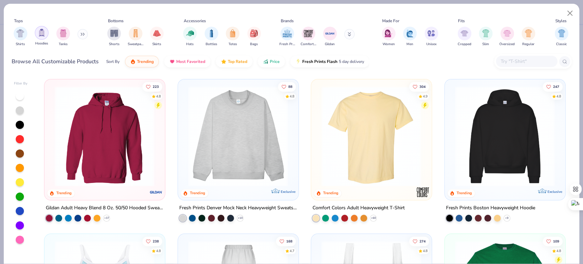
click at [42, 34] on img "filter for Hoodies" at bounding box center [42, 33] width 8 height 8
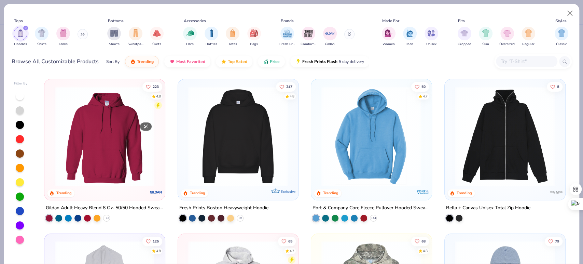
scroll to position [163, 0]
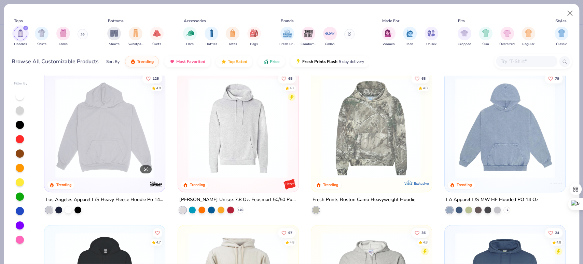
click at [122, 150] on img at bounding box center [104, 128] width 107 height 100
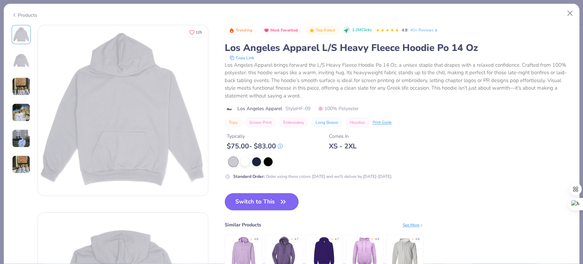
click at [246, 200] on button "Switch to This" at bounding box center [262, 201] width 74 height 17
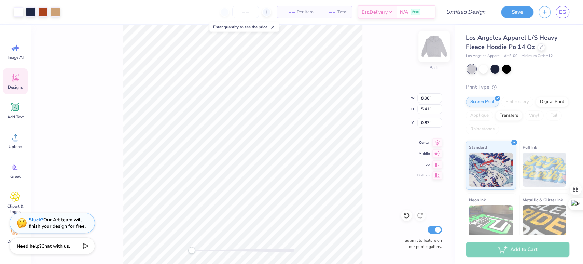
click at [435, 44] on img at bounding box center [433, 46] width 27 height 27
type input "7.66"
type input "0.48"
type input "16.03"
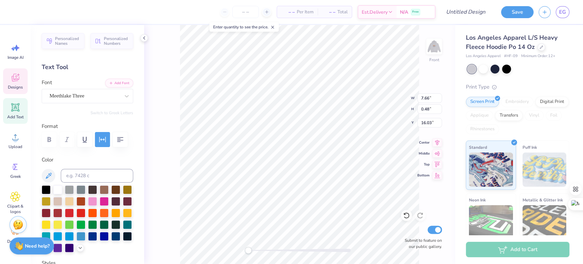
type textarea "SEMI"
type input "3.70"
type input "2.77"
type input "8.79"
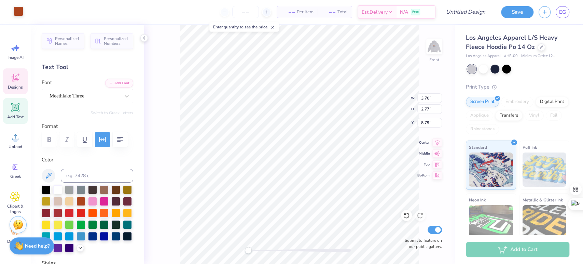
click at [18, 13] on div at bounding box center [19, 11] width 10 height 10
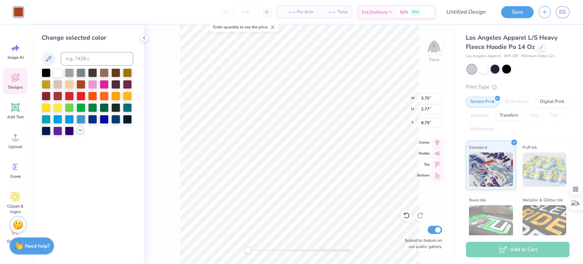
click at [79, 128] on icon at bounding box center [80, 129] width 5 height 5
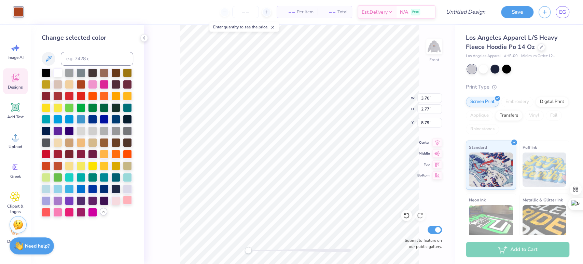
click at [126, 201] on div at bounding box center [127, 199] width 9 height 9
type input "3.31"
type input "2.06"
type input "9.59"
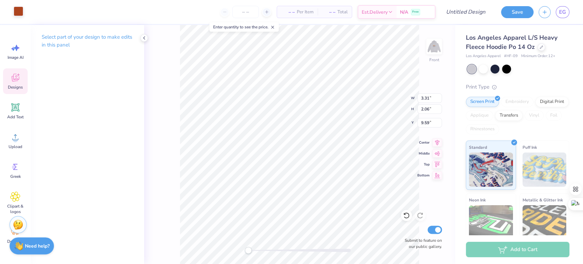
click at [16, 11] on div at bounding box center [19, 11] width 10 height 10
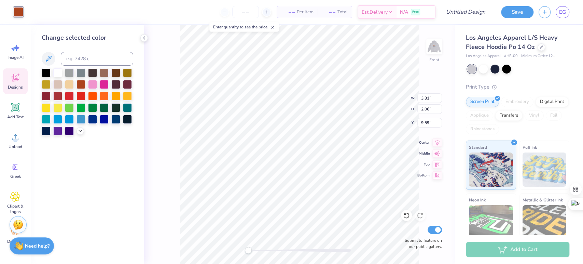
click at [76, 128] on div at bounding box center [88, 101] width 92 height 67
click at [81, 131] on icon at bounding box center [80, 129] width 5 height 5
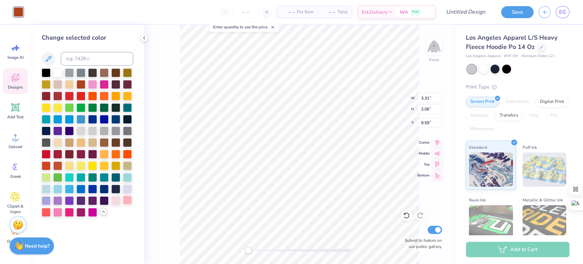
click at [128, 201] on div at bounding box center [127, 199] width 9 height 9
type input "3.32"
type input "2.00"
type input "9.51"
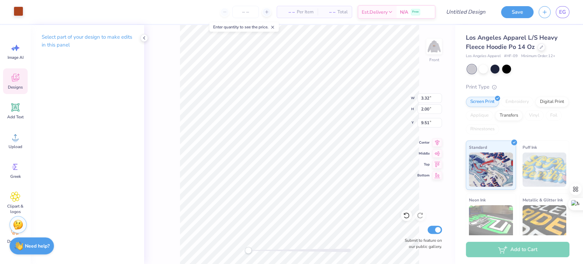
click at [16, 9] on div at bounding box center [19, 11] width 10 height 10
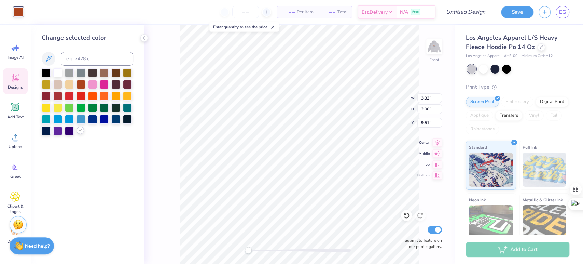
click at [82, 128] on icon at bounding box center [80, 129] width 5 height 5
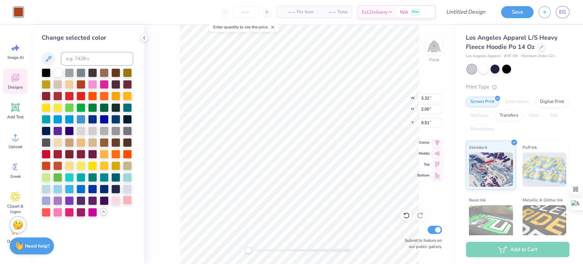
click at [128, 201] on div at bounding box center [127, 199] width 9 height 9
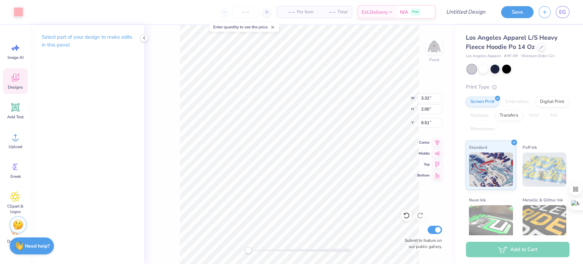
type input "3.31"
type input "2.06"
type input "9.59"
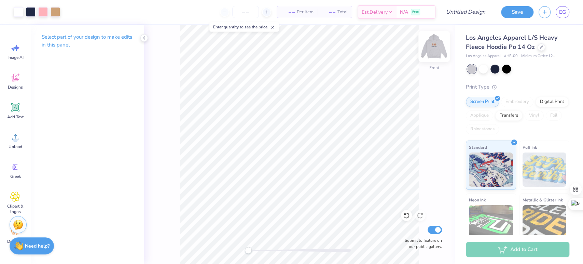
click at [436, 46] on img at bounding box center [433, 46] width 27 height 27
click at [434, 49] on img at bounding box center [433, 46] width 27 height 27
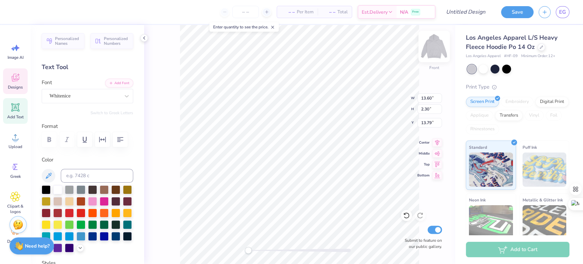
click at [439, 43] on img at bounding box center [433, 46] width 27 height 27
type input "13.35"
type input "2.26"
type input "12.18"
type textarea "ZTA"
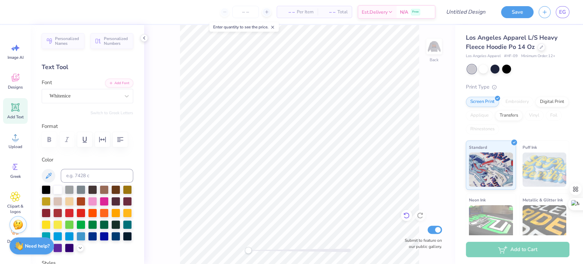
click at [406, 218] on icon at bounding box center [406, 215] width 6 height 6
click at [406, 217] on icon at bounding box center [406, 215] width 7 height 7
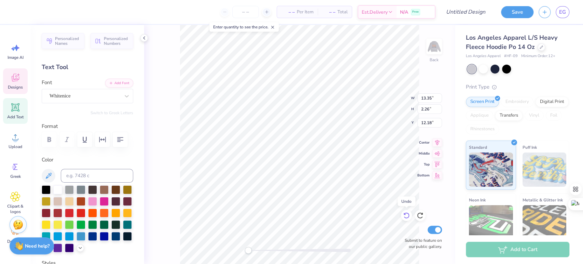
click at [406, 217] on icon at bounding box center [406, 215] width 7 height 7
type input "1.35"
type input "10.33"
click at [300, 250] on div at bounding box center [299, 249] width 102 height 3
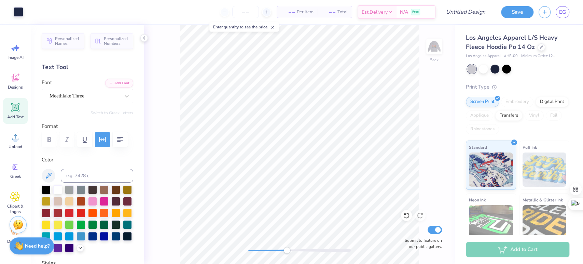
click at [287, 253] on div "Back Submit to feature on our public gallery." at bounding box center [299, 144] width 311 height 239
drag, startPoint x: 250, startPoint y: 251, endPoint x: 176, endPoint y: 84, distance: 182.5
click at [163, 74] on div "Back W 4.51 4.51 " H 0.28 0.28 " Y 11.64 11.64 " Center Middle Top Bottom Submi…" at bounding box center [299, 144] width 311 height 239
click at [246, 245] on div "Back Submit to feature on our public gallery." at bounding box center [299, 144] width 311 height 239
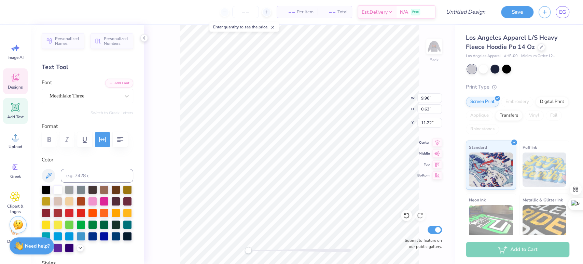
type textarea "ZTA"
click at [250, 249] on div "Accessibility label" at bounding box center [253, 250] width 7 height 7
type input "5.21"
type input "1.61"
type input "10.27"
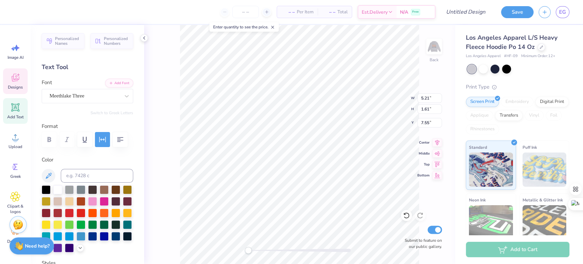
type input "7.55"
click at [389, 100] on div "Back W 5.21 5.21 " H 1.61 1.61 " Y 7.55 7.55 " Center Middle Top Bottom Submit …" at bounding box center [299, 144] width 311 height 239
click at [431, 48] on img at bounding box center [433, 46] width 27 height 27
click at [435, 46] on img at bounding box center [434, 47] width 14 height 14
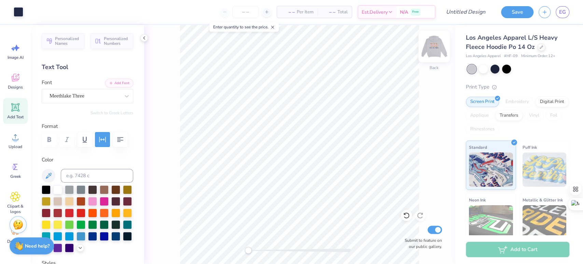
click at [437, 47] on img at bounding box center [433, 46] width 27 height 27
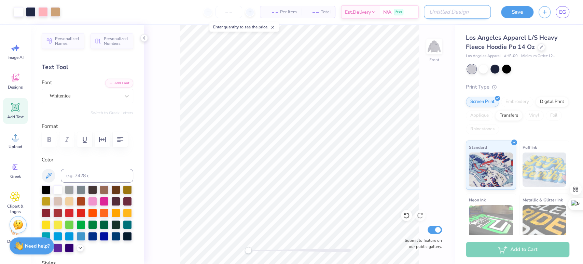
click at [471, 12] on input "Design Title" at bounding box center [457, 12] width 67 height 14
type input "bear sweatshirt"
click at [551, 94] on div "Print Type Screen Print Embroidery Digital Print Applique Transfers Vinyl Foil …" at bounding box center [517, 189] width 103 height 212
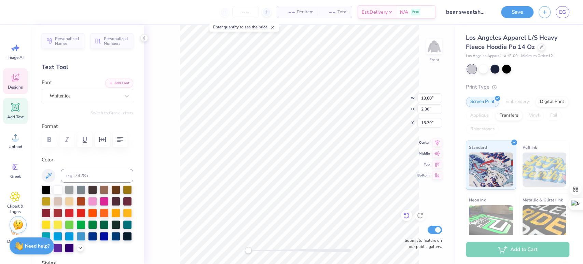
click at [404, 215] on icon at bounding box center [406, 215] width 7 height 7
click at [420, 217] on icon at bounding box center [420, 215] width 7 height 7
type input "3.32"
type input "2.00"
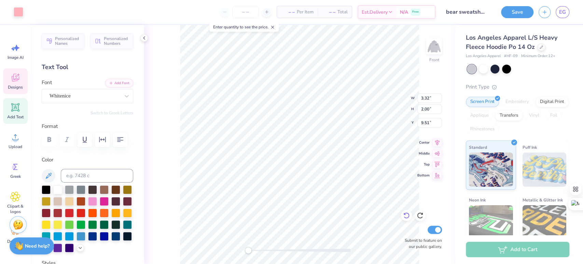
type input "9.51"
click at [436, 48] on img at bounding box center [433, 46] width 27 height 27
click at [434, 51] on img at bounding box center [434, 47] width 14 height 14
type input "5.21"
type input "1.61"
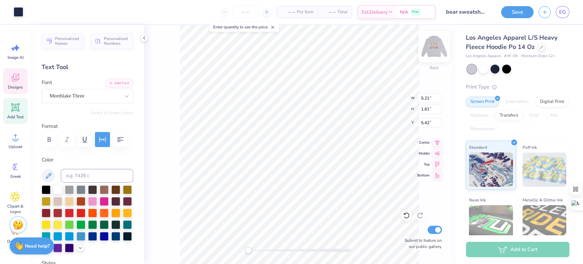
type input "5.42"
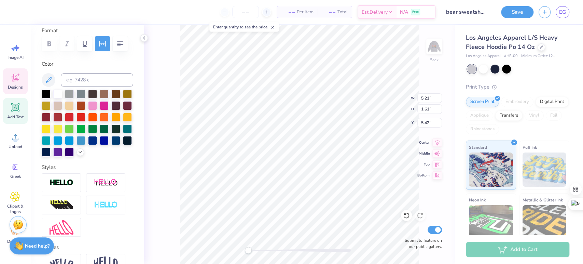
scroll to position [96, 0]
click at [78, 154] on icon at bounding box center [80, 151] width 5 height 5
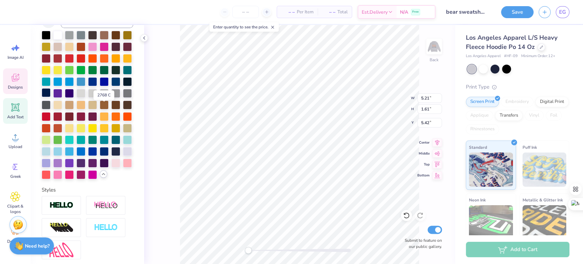
scroll to position [156, 0]
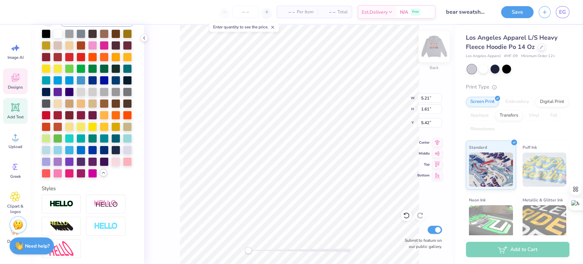
click at [432, 41] on img at bounding box center [433, 46] width 27 height 27
type input "5.31"
type input "1.64"
type input "6.91"
type input "5.21"
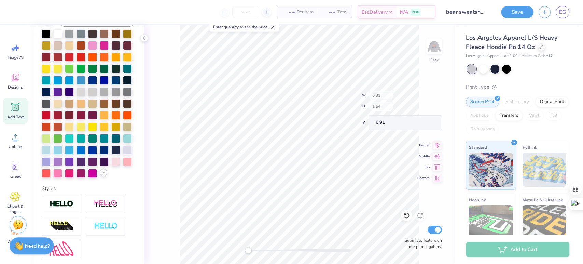
type input "1.61"
type input "5.42"
click at [438, 45] on img at bounding box center [433, 46] width 27 height 27
click at [513, 13] on button "Save" at bounding box center [517, 11] width 32 height 12
click at [520, 13] on div "Save" at bounding box center [517, 12] width 32 height 12
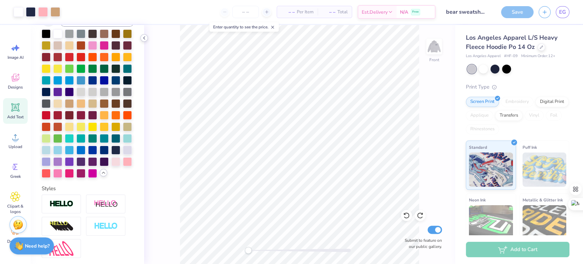
click at [543, 78] on div "Los Angeles Apparel L/S Heavy Fleece Hoodie Po 14 Oz Los Angeles Apparel # HF-0…" at bounding box center [517, 164] width 103 height 262
click at [143, 38] on icon at bounding box center [143, 37] width 5 height 5
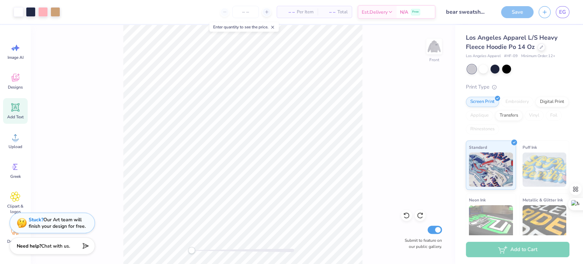
click at [523, 15] on div "Save" at bounding box center [517, 12] width 32 height 12
click at [529, 16] on div "Save" at bounding box center [517, 12] width 32 height 12
click at [521, 16] on div "Save" at bounding box center [517, 12] width 32 height 12
click at [433, 48] on img at bounding box center [433, 46] width 27 height 27
